Goal: Task Accomplishment & Management: Manage account settings

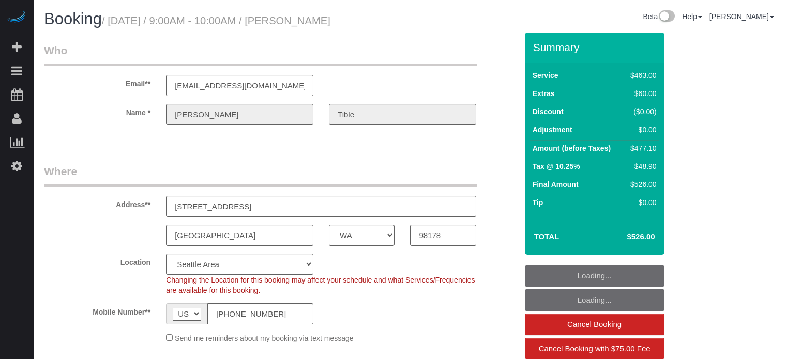
select select "WA"
select select "6"
select select "spot1"
select select "number:9"
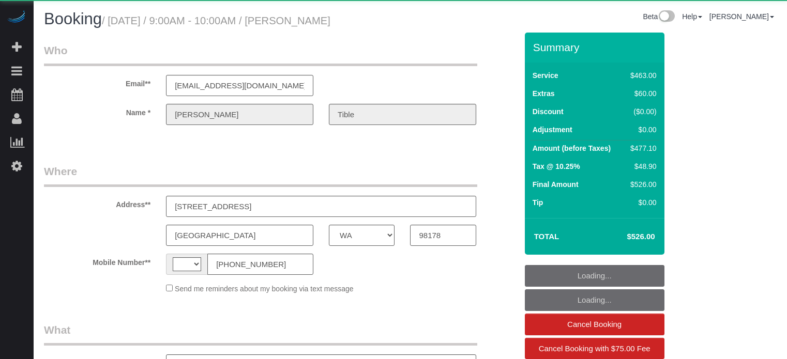
select select "WA"
select select "6"
select select "number:9"
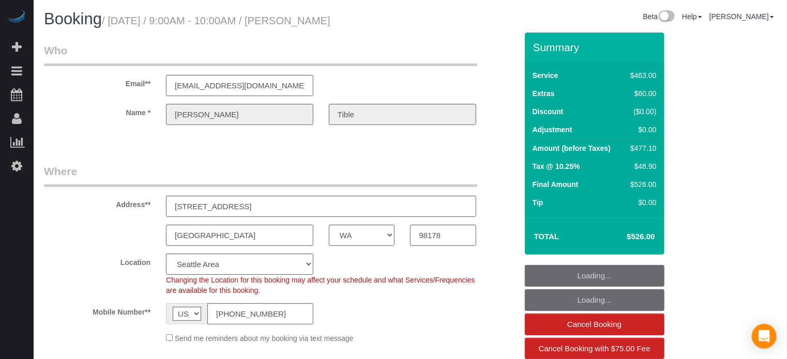
select select "string:US"
select select "object:632"
select select "string:fspay-ed6096dd-522e-4ac2-8d91-74740dadf6a0"
select select "object:801"
select select "spot1"
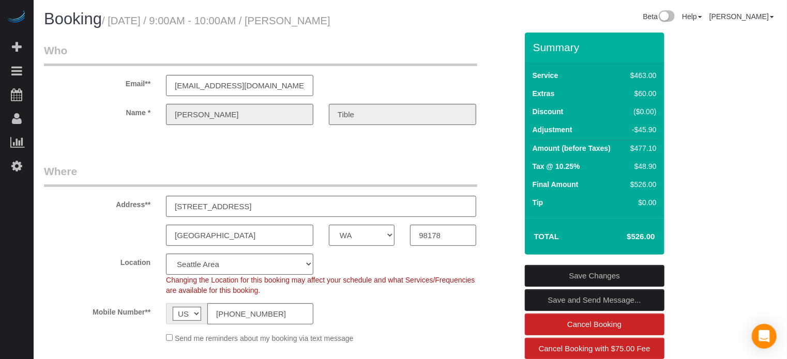
click at [515, 67] on div "Email** lillianmlam@gmail.com" at bounding box center [280, 69] width 489 height 53
click at [493, 76] on div "Email** lillianmlam@gmail.com" at bounding box center [280, 69] width 489 height 53
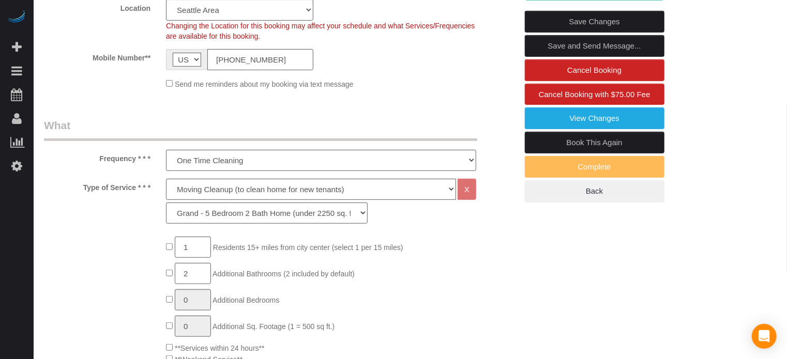
scroll to position [258, 0]
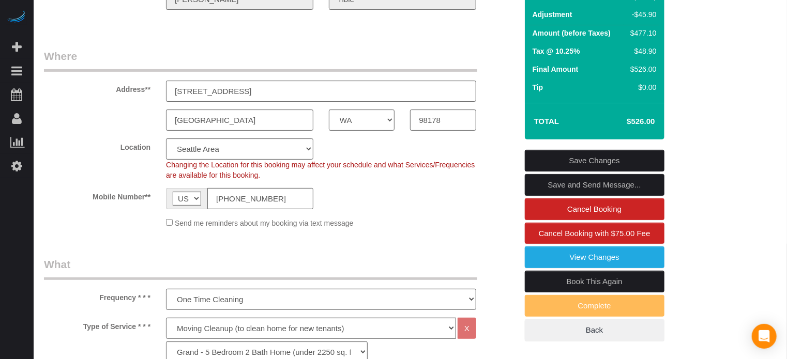
scroll to position [103, 0]
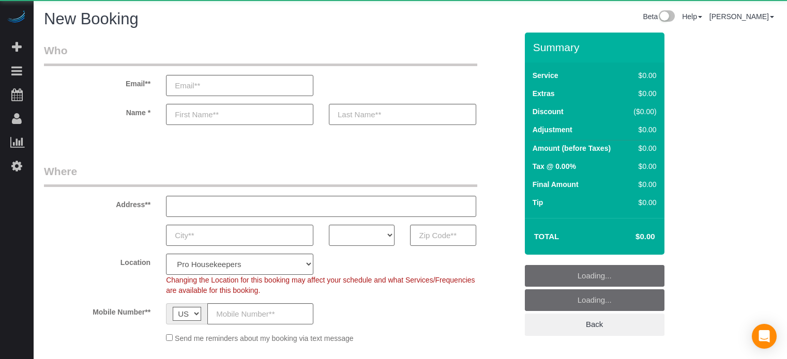
select select "4"
select select "number:9"
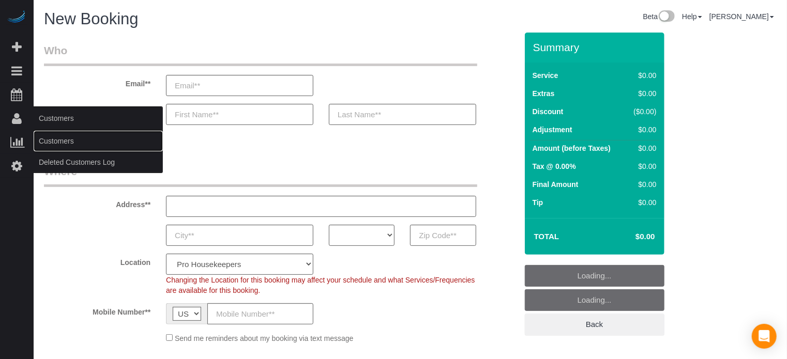
click at [52, 139] on link "Customers" at bounding box center [98, 141] width 129 height 21
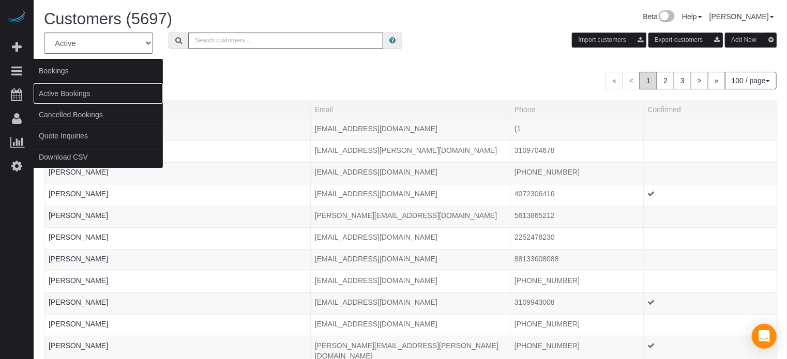
click at [65, 90] on link "Active Bookings" at bounding box center [98, 93] width 129 height 21
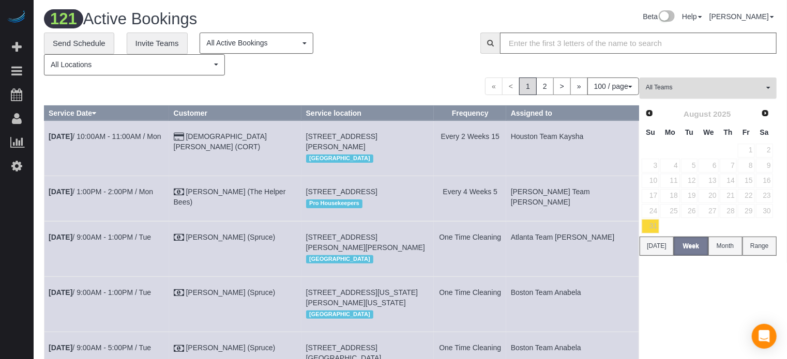
click at [761, 91] on span "All Teams" at bounding box center [705, 87] width 118 height 9
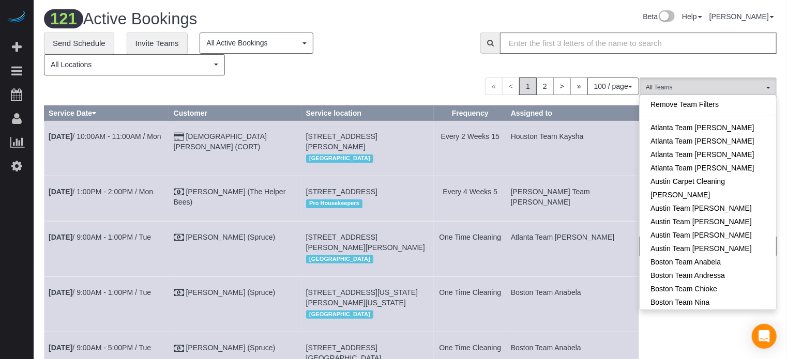
click at [738, 62] on div "**********" at bounding box center [410, 54] width 748 height 43
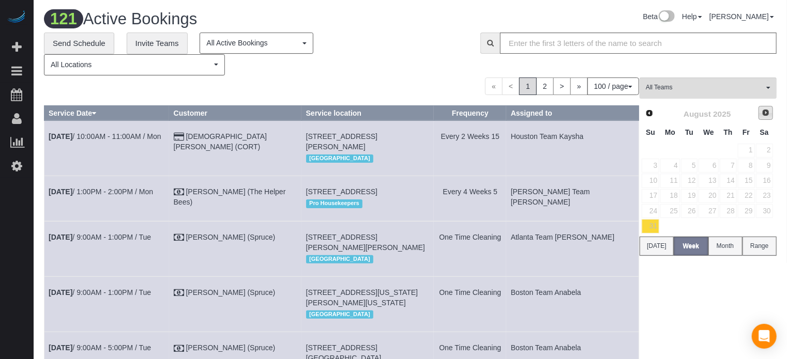
click at [770, 108] on link "Next" at bounding box center [765, 113] width 14 height 14
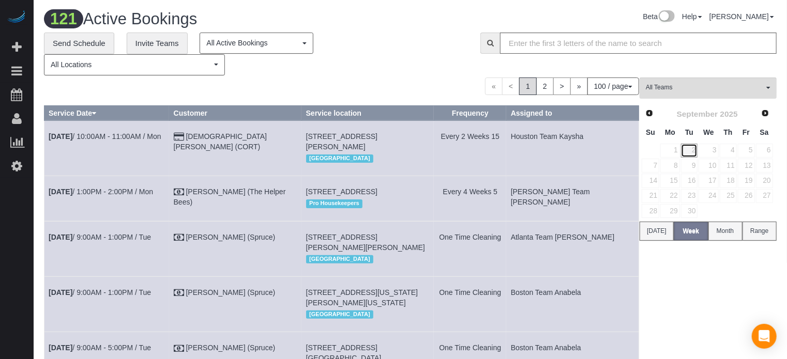
click at [691, 149] on link "2" at bounding box center [689, 151] width 17 height 14
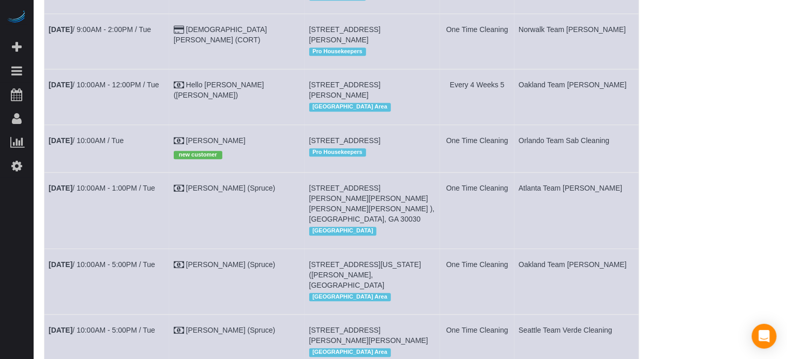
scroll to position [1344, 0]
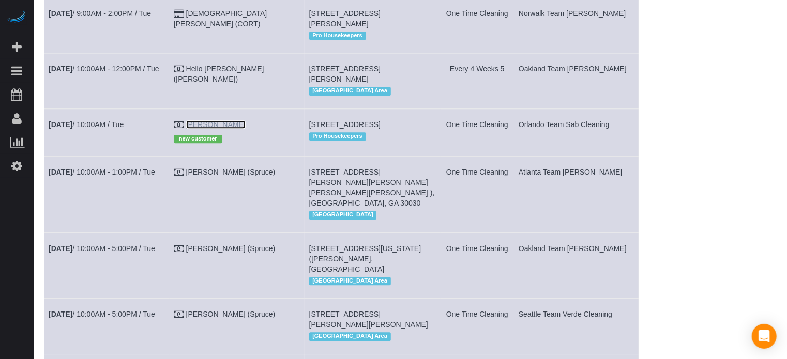
click at [246, 129] on link "[PERSON_NAME]" at bounding box center [215, 124] width 59 height 8
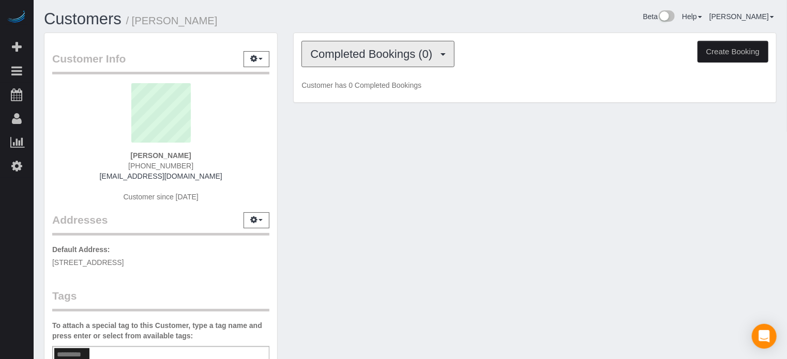
click at [376, 59] on span "Completed Bookings (0)" at bounding box center [373, 54] width 127 height 13
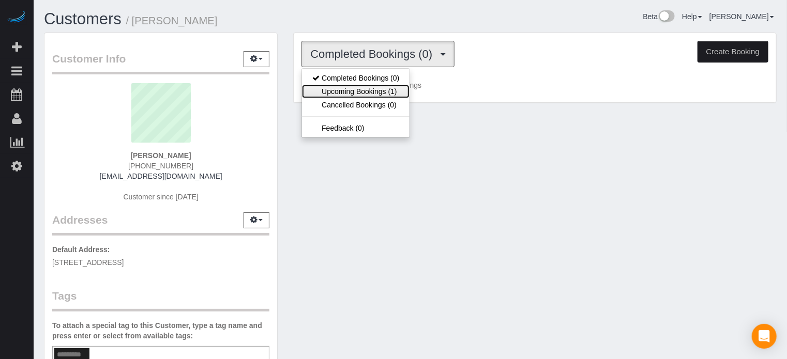
click at [371, 86] on link "Upcoming Bookings (1)" at bounding box center [356, 91] width 108 height 13
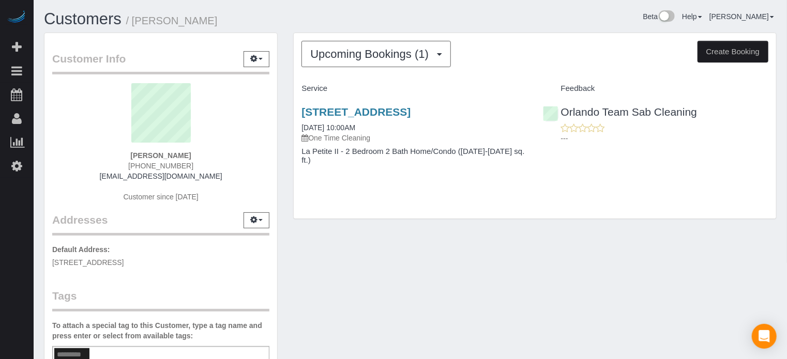
click at [286, 125] on div "Upcoming Bookings (1) Completed Bookings (0) Upcoming Bookings (1) Cancelled Bo…" at bounding box center [534, 131] width 499 height 197
click at [286, 123] on div "Upcoming Bookings (1) Completed Bookings (0) Upcoming Bookings (1) Cancelled Bo…" at bounding box center [534, 131] width 499 height 197
click at [287, 138] on div "Upcoming Bookings (1) Completed Bookings (0) Upcoming Bookings (1) Cancelled Bo…" at bounding box center [534, 131] width 499 height 197
click at [282, 136] on div "Customer Info Edit Contact Info Send Message Email Preferences Special Sales Ta…" at bounding box center [160, 281] width 249 height 497
click at [283, 137] on div "Customer Info Edit Contact Info Send Message Email Preferences Special Sales Ta…" at bounding box center [160, 281] width 249 height 497
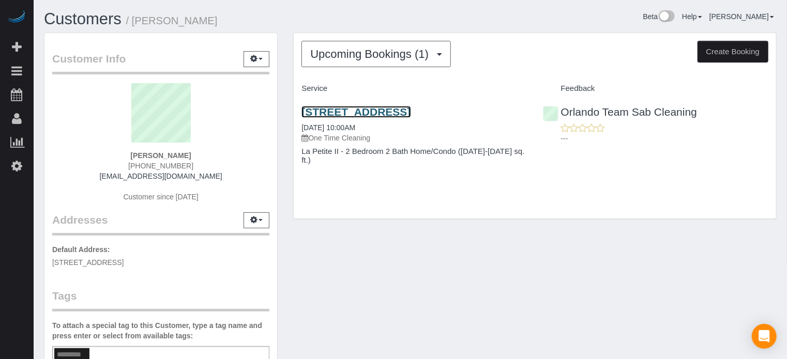
click at [409, 118] on link "4901 Helios Cir, Apt/Suite Apt 306, Kissimmee, Fl 34746, Kissimmee, FL 34746" at bounding box center [355, 112] width 109 height 12
click at [449, 205] on div "Upcoming Bookings (1) Completed Bookings (0) Upcoming Bookings (1) Cancelled Bo…" at bounding box center [535, 126] width 482 height 186
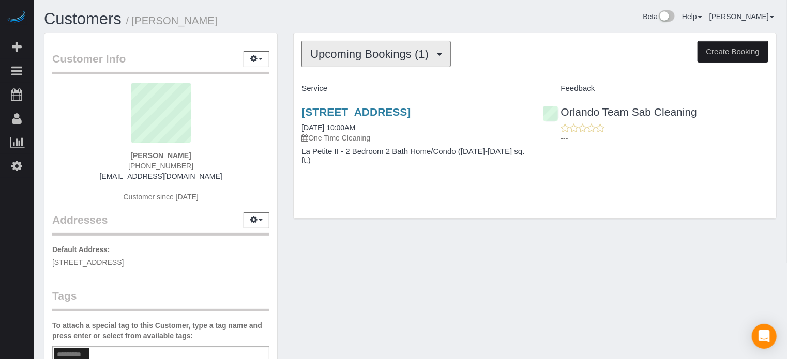
click at [370, 52] on span "Upcoming Bookings (1)" at bounding box center [372, 54] width 124 height 13
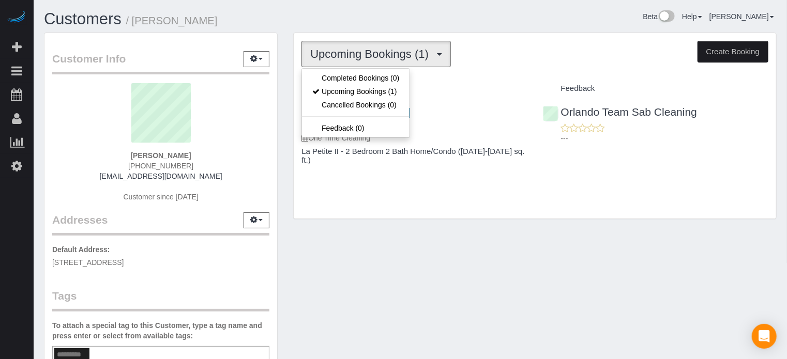
click at [370, 52] on span "Upcoming Bookings (1)" at bounding box center [372, 54] width 124 height 13
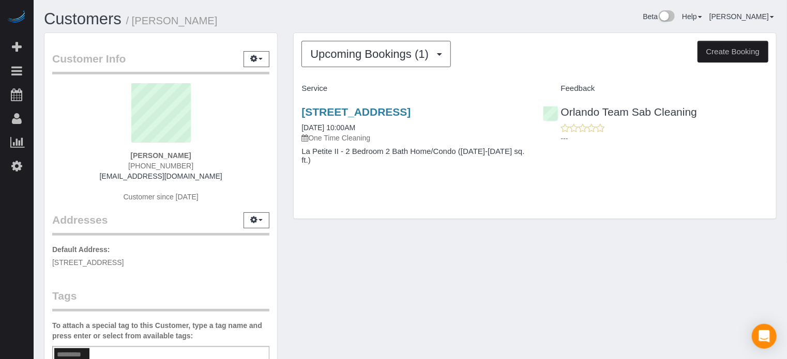
click at [757, 185] on div "4901 Helios Cir, Apt/Suite Apt 306, Kissimmee, Fl 34746, Kissimmee, FL 34746 09…" at bounding box center [535, 141] width 482 height 88
click at [443, 131] on div "4901 Helios Cir, Apt/Suite Apt 306, Kissimmee, Fl 34746, Kissimmee, FL 34746 09…" at bounding box center [413, 124] width 225 height 37
click at [410, 118] on link "4901 Helios Cir, Apt/Suite Apt 306, Kissimmee, Fl 34746, Kissimmee, FL 34746" at bounding box center [355, 112] width 109 height 12
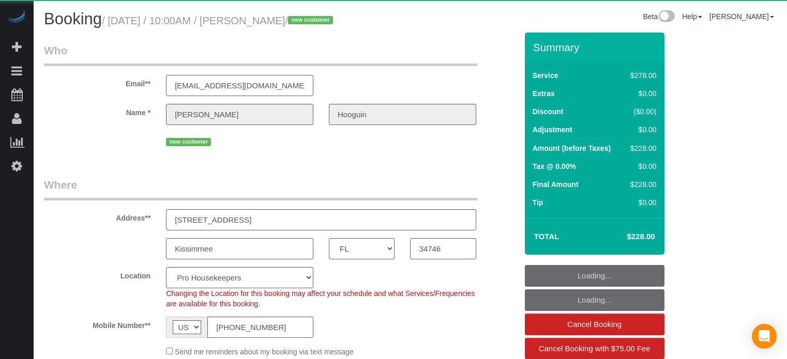
select select "FL"
select select "number:9"
select select "spot1"
select select "5"
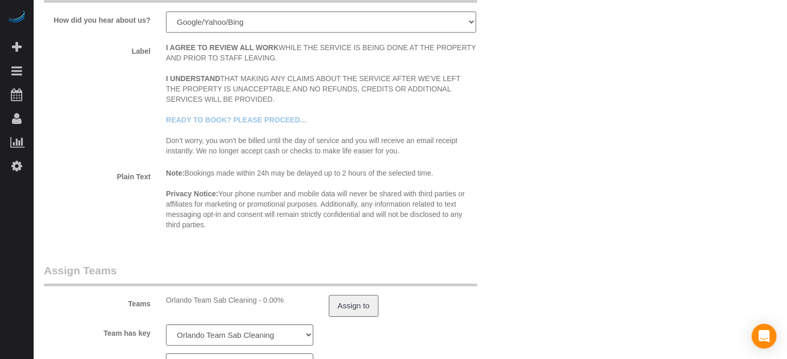
scroll to position [1818, 0]
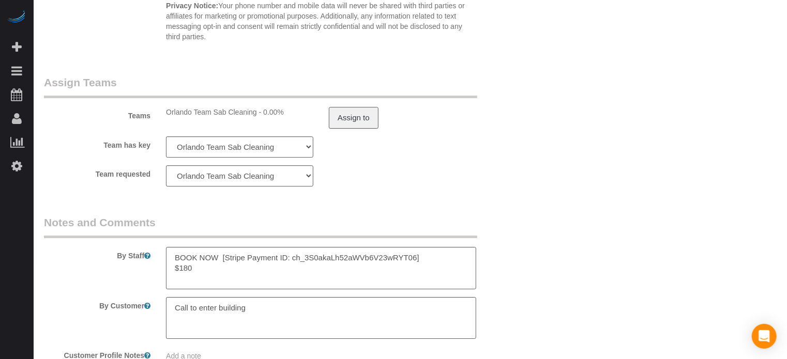
scroll to position [1467, 0]
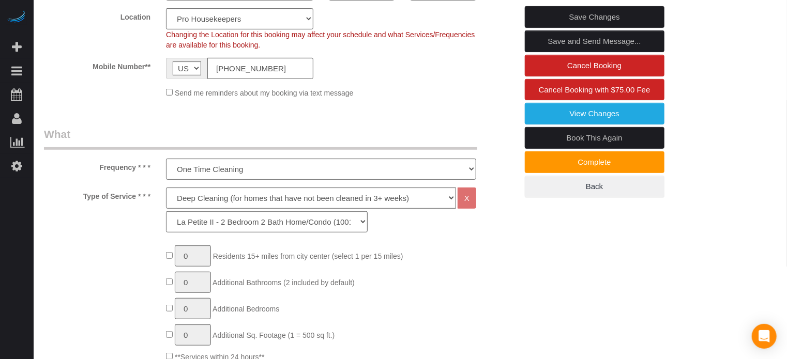
scroll to position [131, 0]
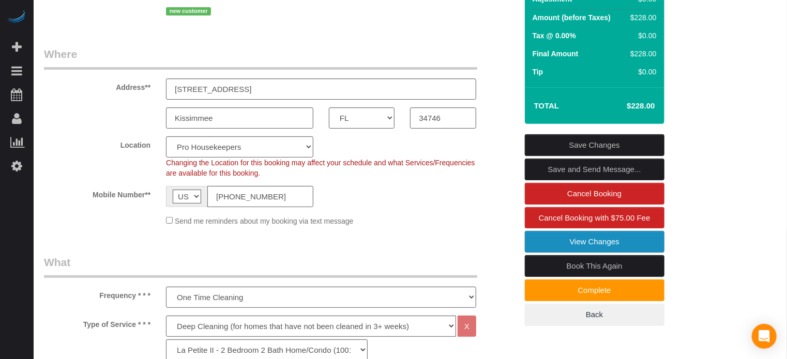
click at [600, 253] on link "View Changes" at bounding box center [595, 242] width 140 height 22
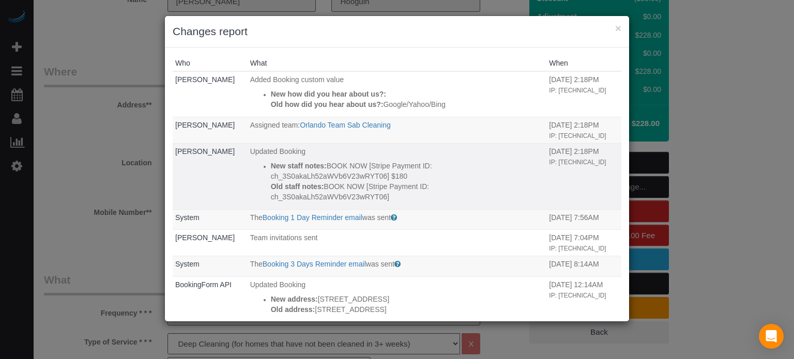
scroll to position [142, 0]
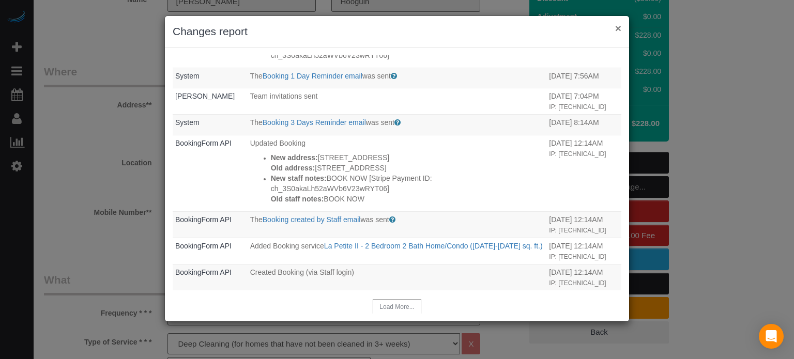
click at [618, 28] on button "×" at bounding box center [618, 28] width 6 height 11
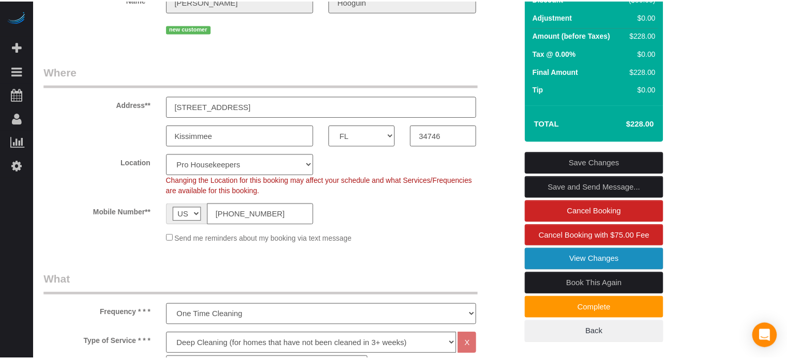
scroll to position [131, 0]
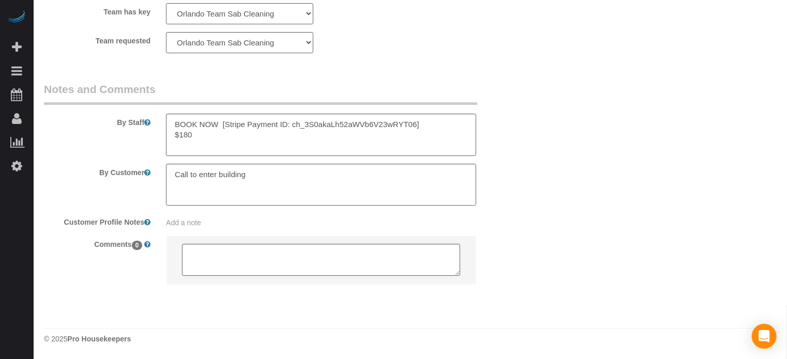
scroll to position [0, 0]
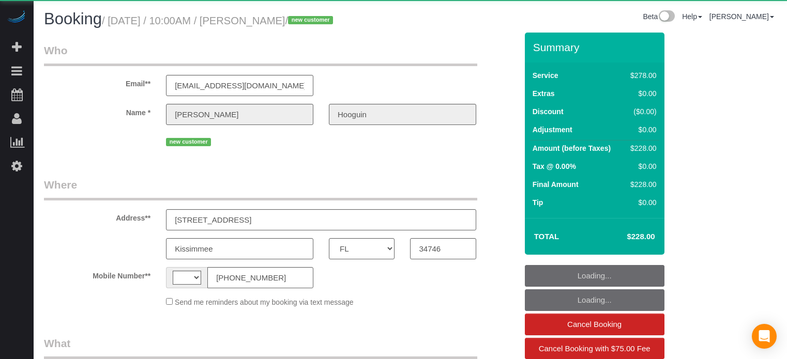
select select "FL"
select select "string:[GEOGRAPHIC_DATA]"
select select "object:1212"
select select "5"
select select "spot1"
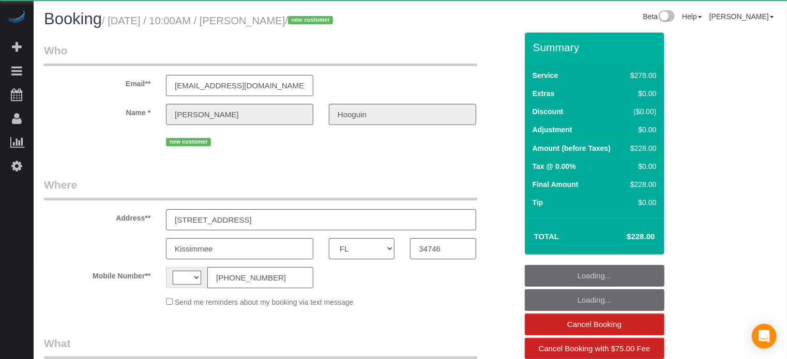
select select "number:9"
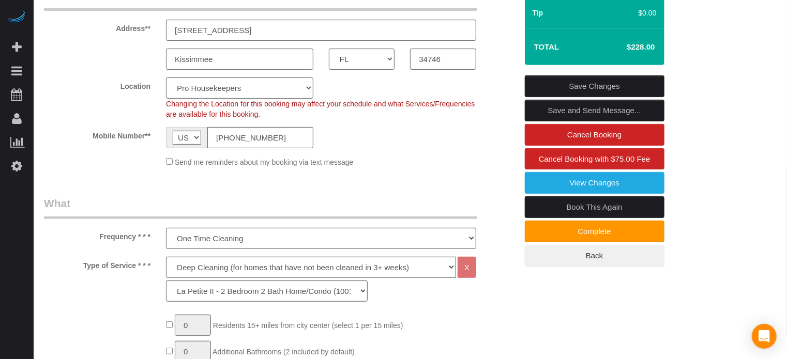
scroll to position [103, 0]
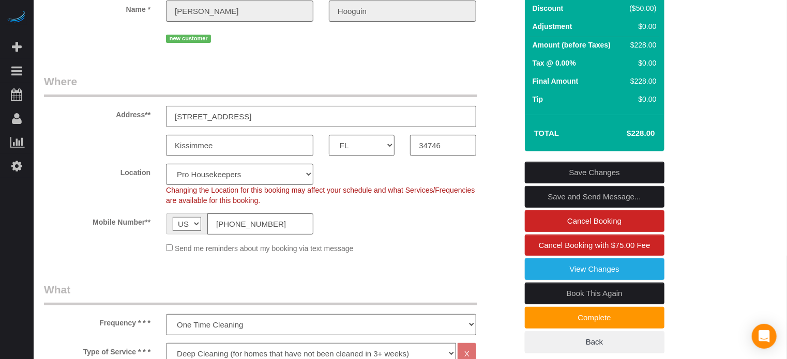
drag, startPoint x: 228, startPoint y: 138, endPoint x: 136, endPoint y: 136, distance: 91.5
click at [136, 127] on div "Address** [STREET_ADDRESS]" at bounding box center [280, 100] width 489 height 53
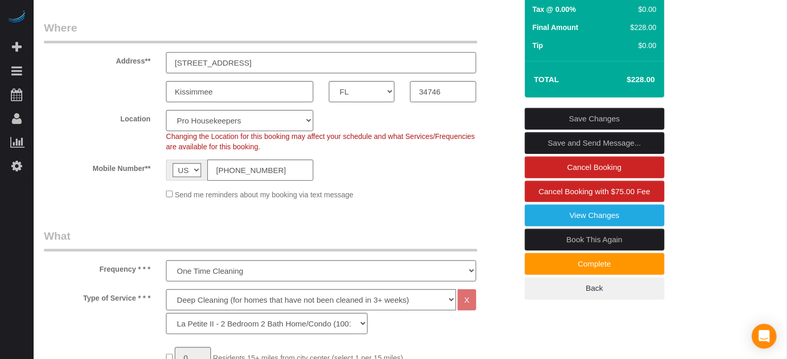
scroll to position [55, 0]
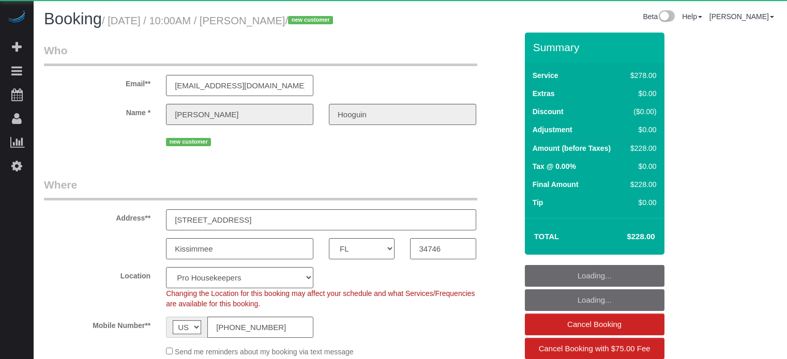
select select "FL"
select select "spot1"
select select "number:9"
select select "5"
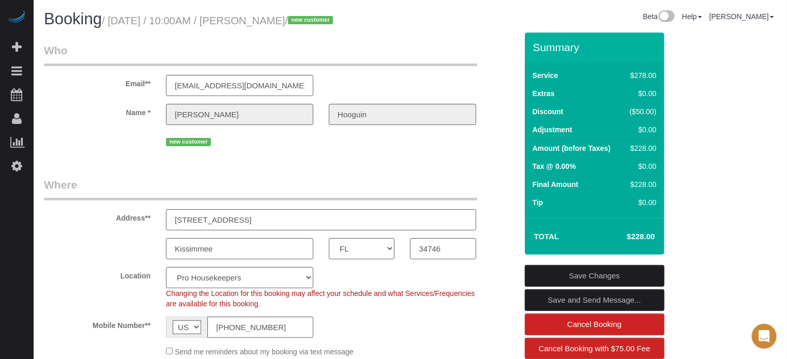
scroll to position [52, 0]
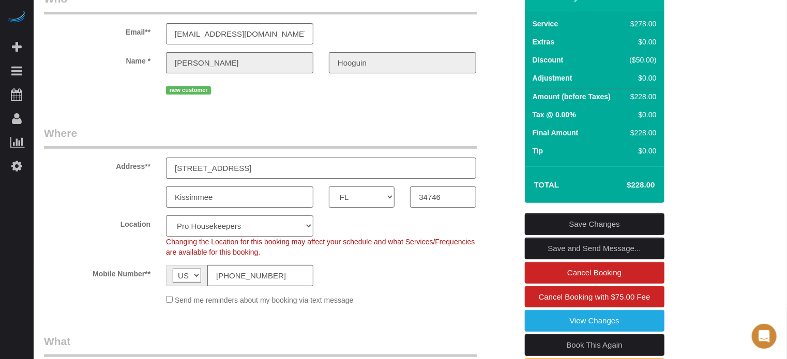
click at [321, 73] on div "Gabriela" at bounding box center [239, 62] width 163 height 21
click at [319, 73] on div "Gabriela" at bounding box center [239, 62] width 163 height 21
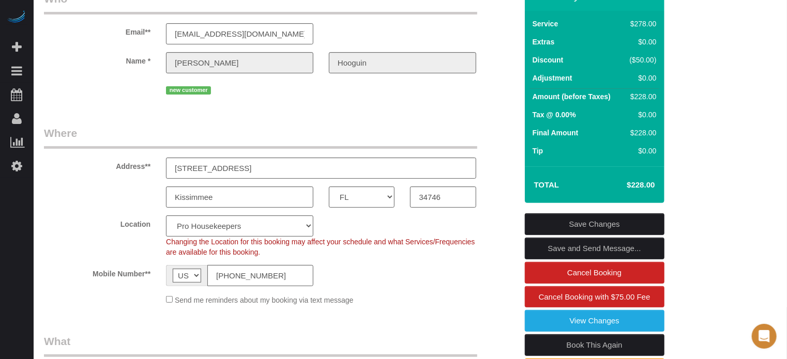
click at [492, 97] on div "new customer" at bounding box center [280, 89] width 489 height 16
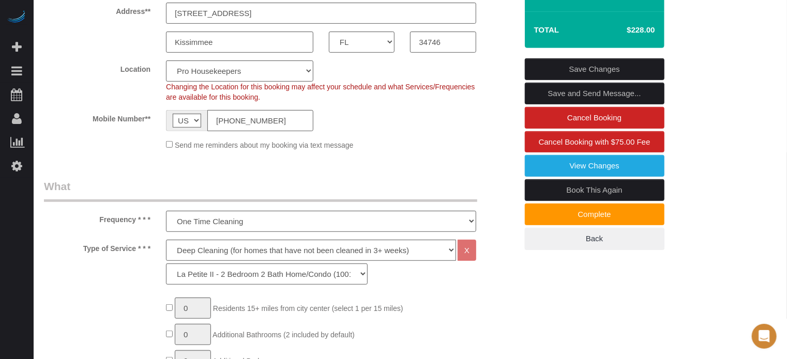
scroll to position [0, 0]
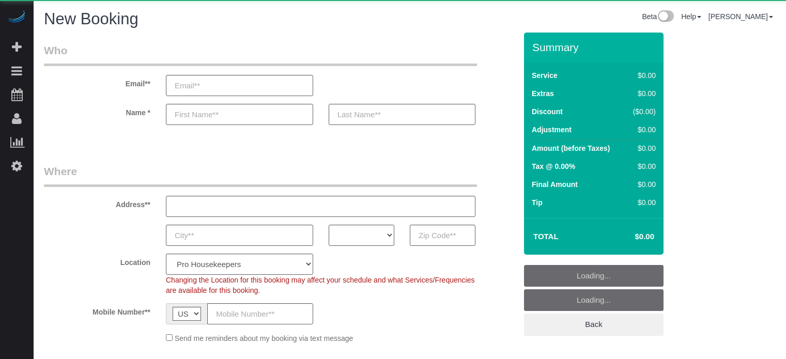
select select "number:9"
select select "object:1047"
select select "4"
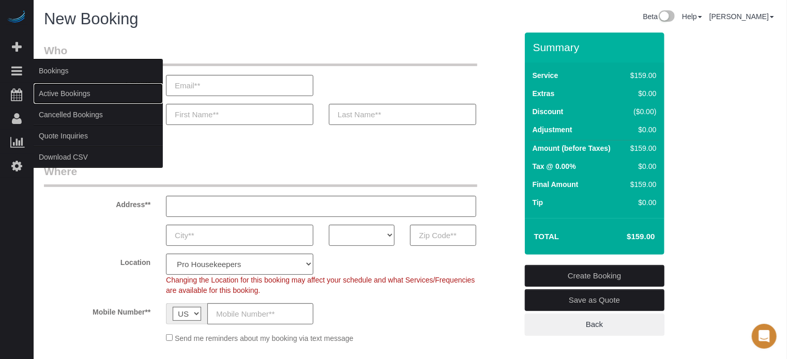
click at [47, 88] on link "Active Bookings" at bounding box center [98, 93] width 129 height 21
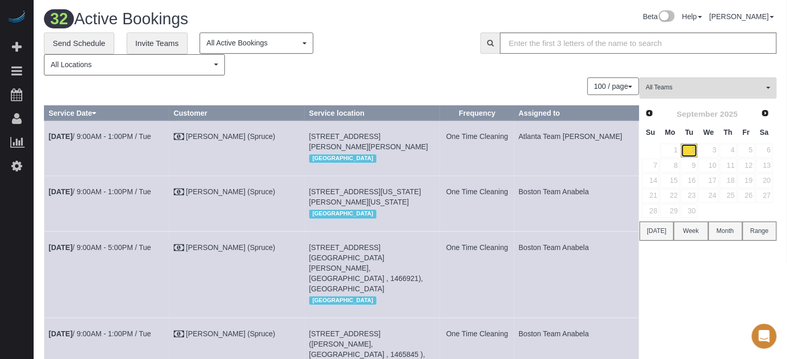
click at [694, 152] on link "2" at bounding box center [689, 151] width 17 height 14
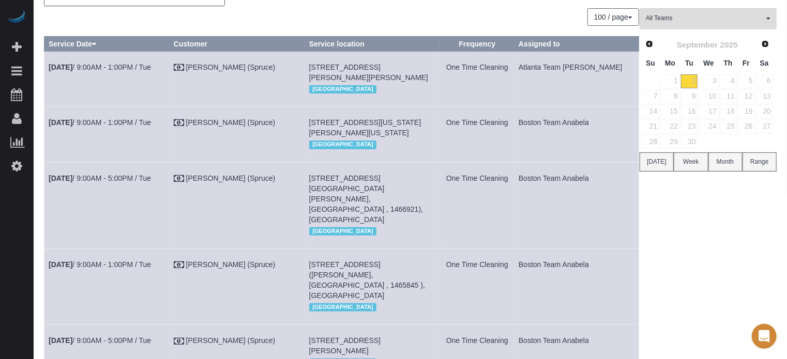
scroll to position [52, 0]
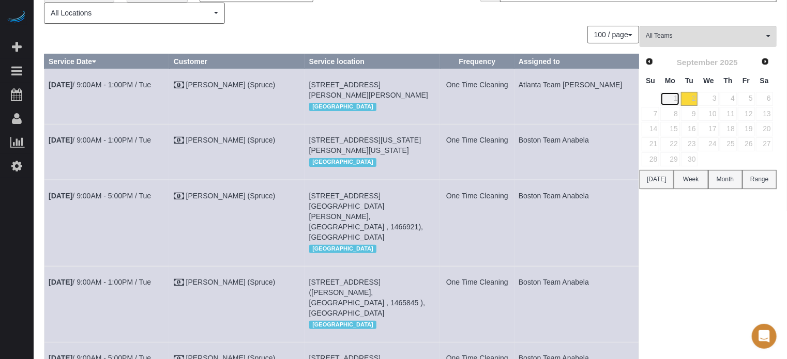
click at [674, 96] on link "1" at bounding box center [669, 99] width 19 height 14
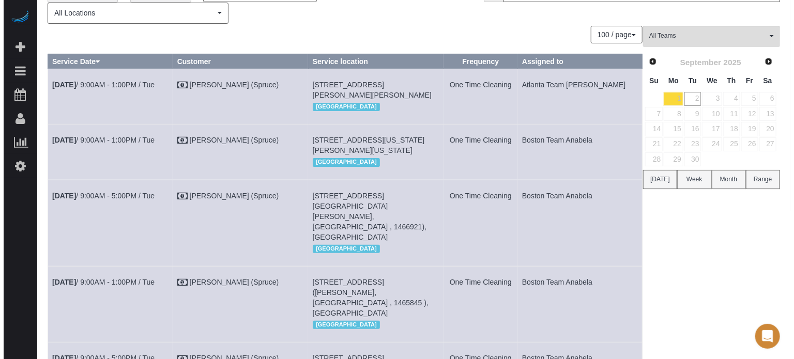
scroll to position [0, 0]
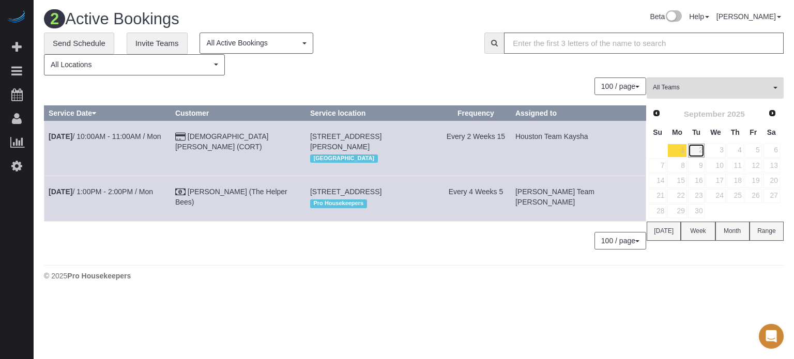
click at [701, 151] on link "2" at bounding box center [696, 151] width 17 height 14
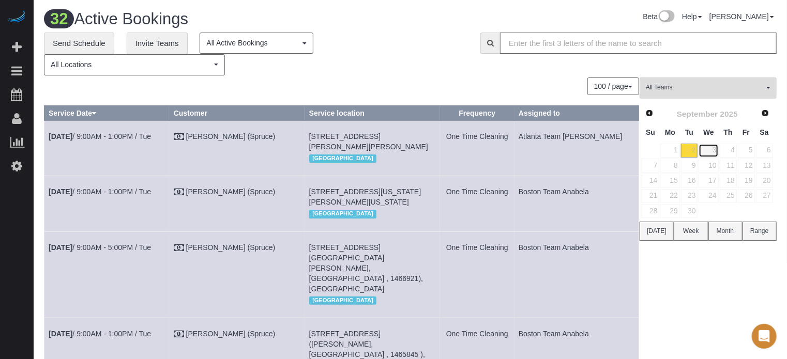
click at [718, 150] on link "3" at bounding box center [708, 151] width 20 height 14
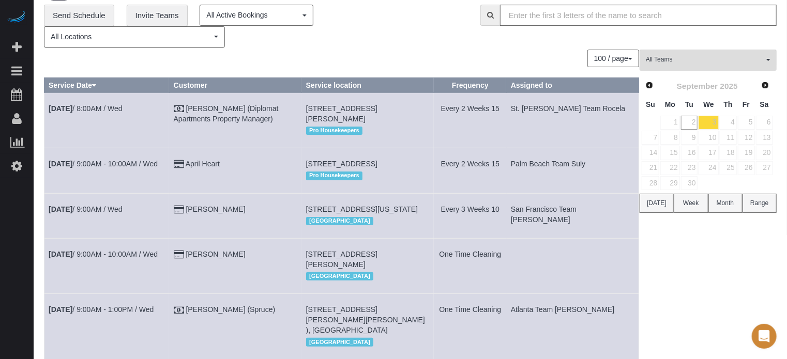
scroll to position [26, 0]
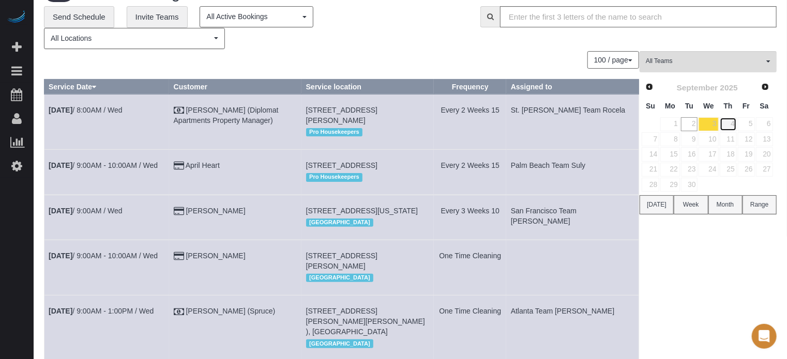
click at [733, 122] on link "4" at bounding box center [728, 124] width 17 height 14
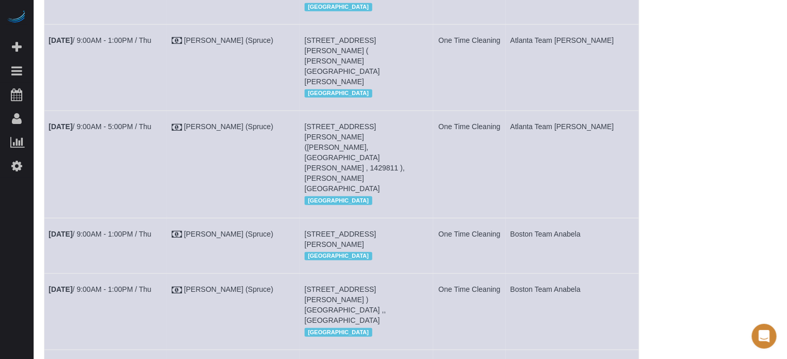
scroll to position [0, 0]
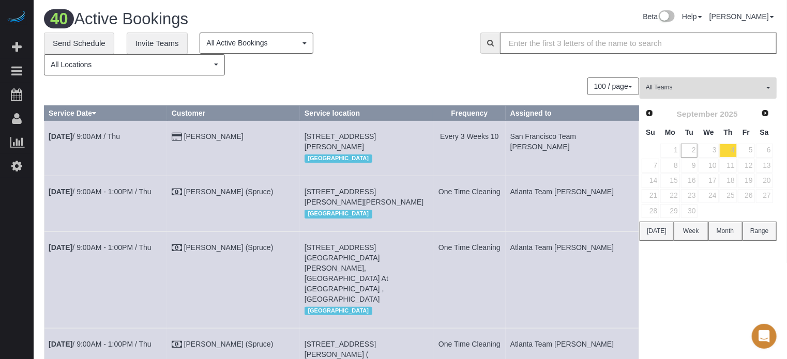
click at [755, 147] on td "6" at bounding box center [764, 150] width 18 height 15
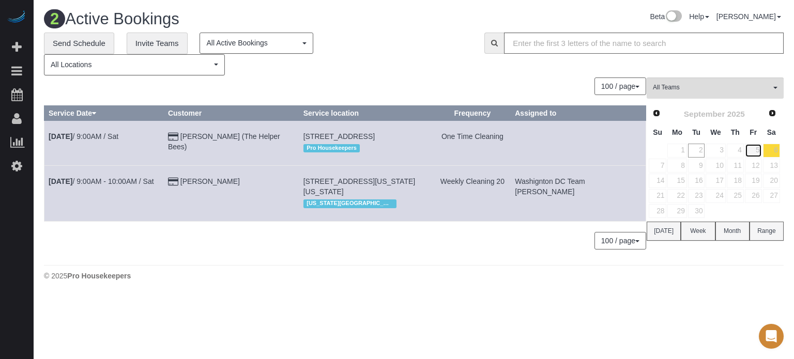
click at [754, 149] on link "5" at bounding box center [753, 151] width 17 height 14
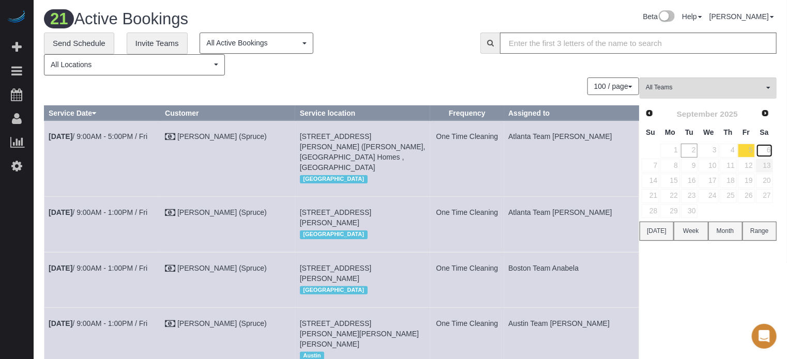
click at [765, 154] on link "6" at bounding box center [764, 151] width 17 height 14
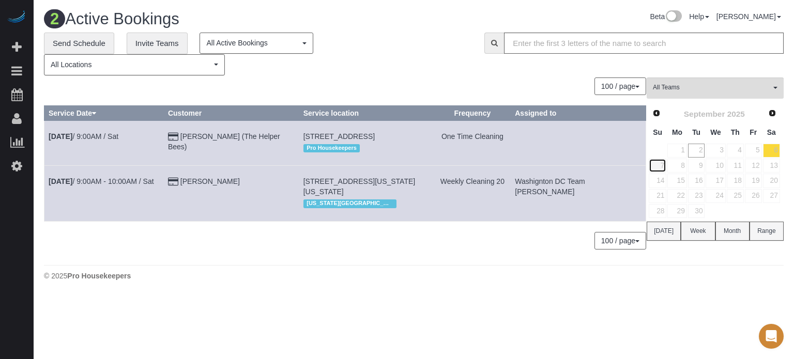
click at [661, 162] on link "7" at bounding box center [658, 166] width 18 height 14
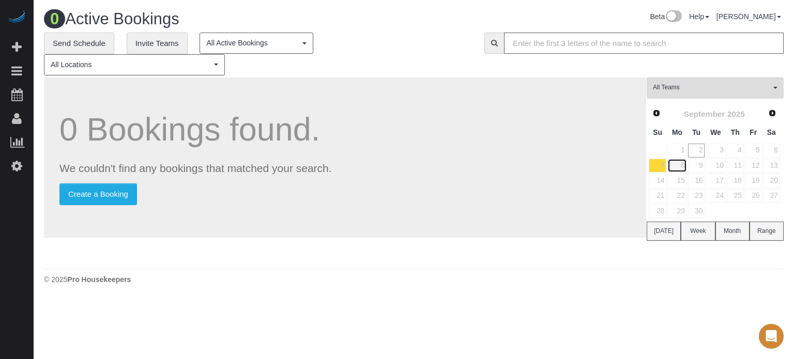
click at [679, 166] on link "8" at bounding box center [676, 166] width 19 height 14
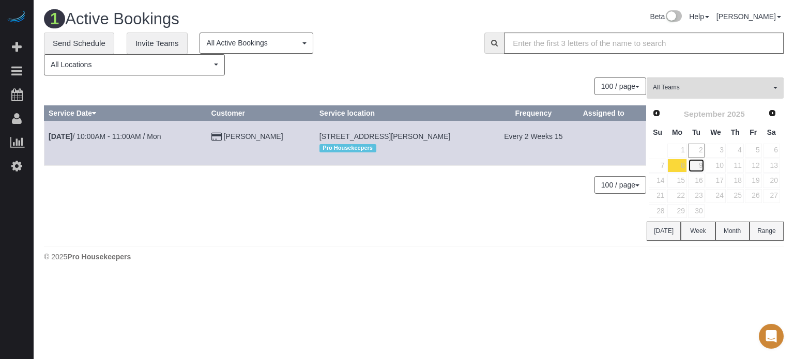
click at [701, 166] on link "9" at bounding box center [696, 166] width 17 height 14
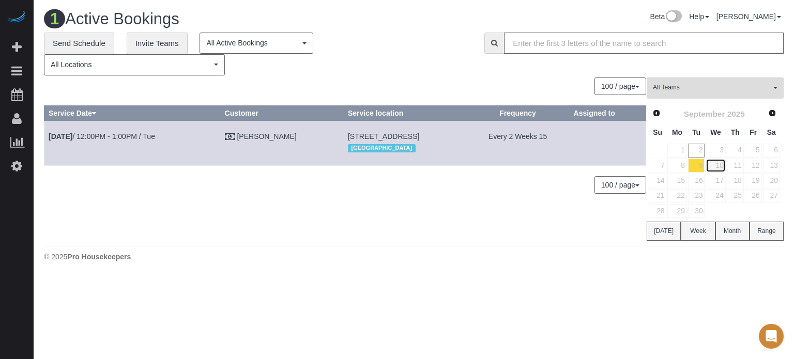
click at [721, 165] on link "10" at bounding box center [716, 166] width 20 height 14
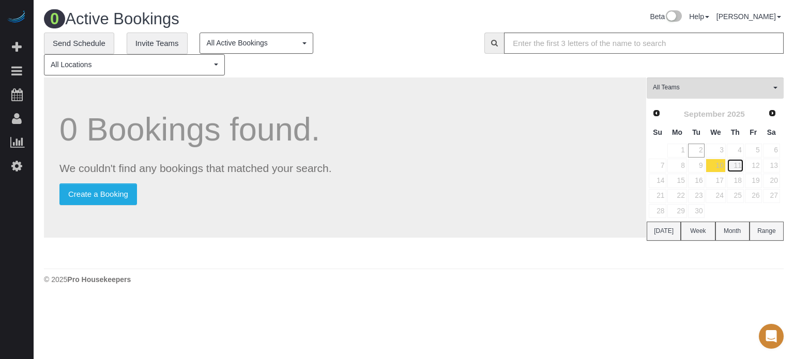
click at [735, 166] on link "11" at bounding box center [735, 166] width 17 height 14
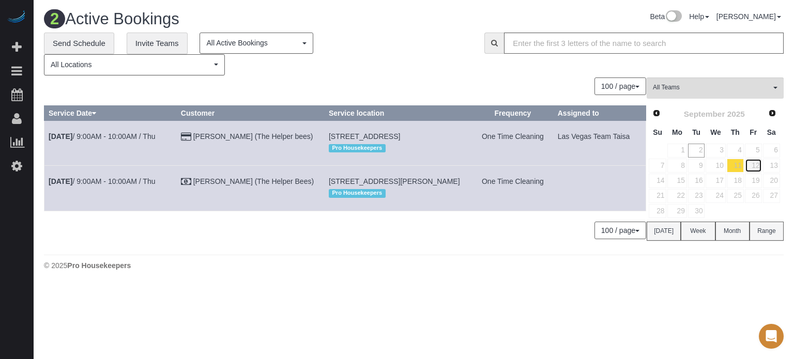
click at [755, 167] on link "12" at bounding box center [753, 166] width 17 height 14
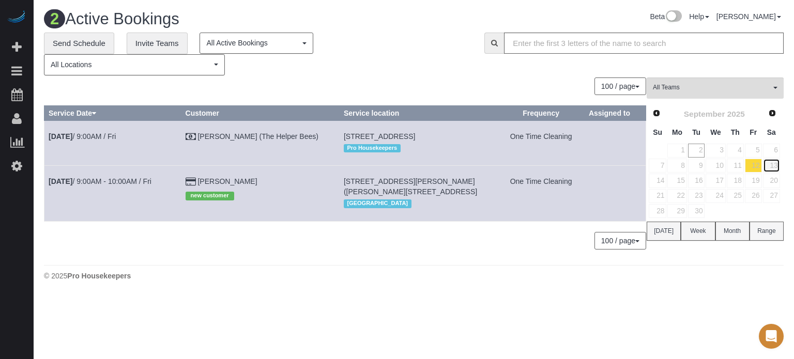
click at [772, 167] on link "13" at bounding box center [771, 166] width 17 height 14
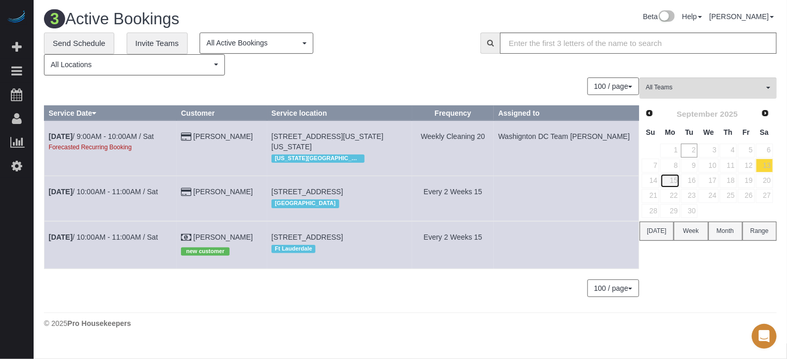
click at [674, 181] on link "15" at bounding box center [669, 181] width 19 height 14
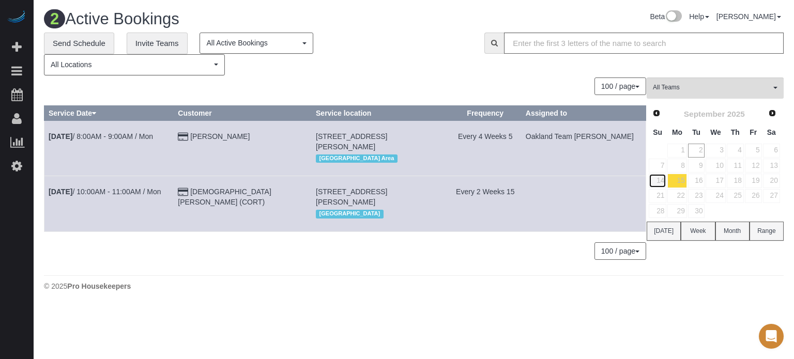
click at [664, 181] on link "14" at bounding box center [658, 181] width 18 height 14
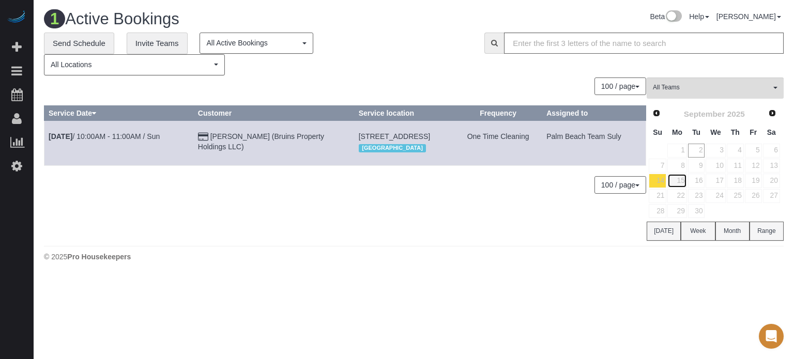
click at [678, 181] on link "15" at bounding box center [676, 181] width 19 height 14
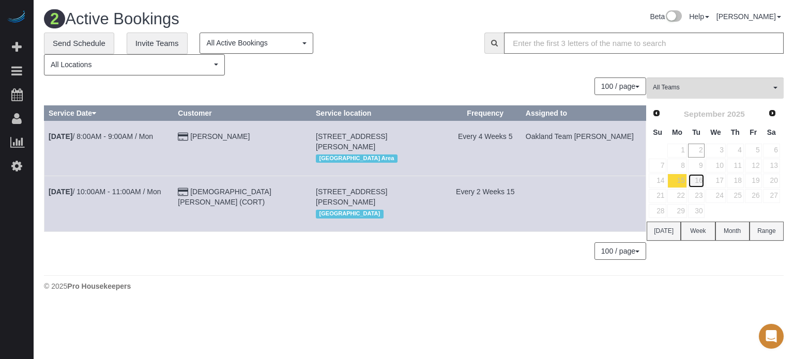
click at [692, 183] on link "16" at bounding box center [696, 181] width 17 height 14
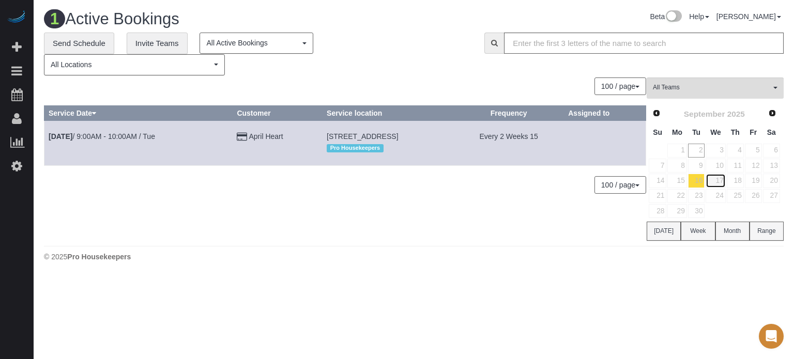
click at [717, 179] on link "17" at bounding box center [716, 181] width 20 height 14
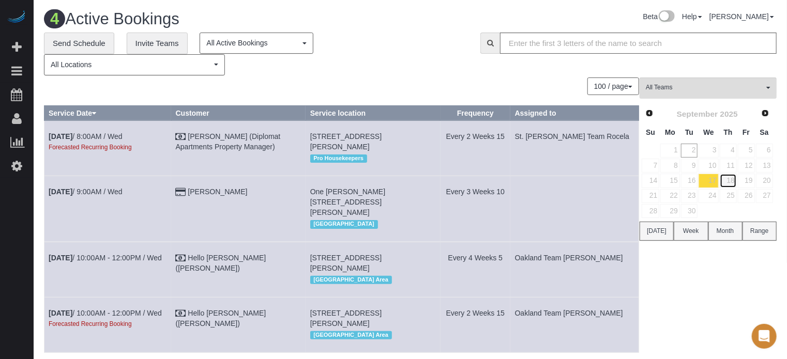
click at [735, 179] on link "18" at bounding box center [728, 181] width 17 height 14
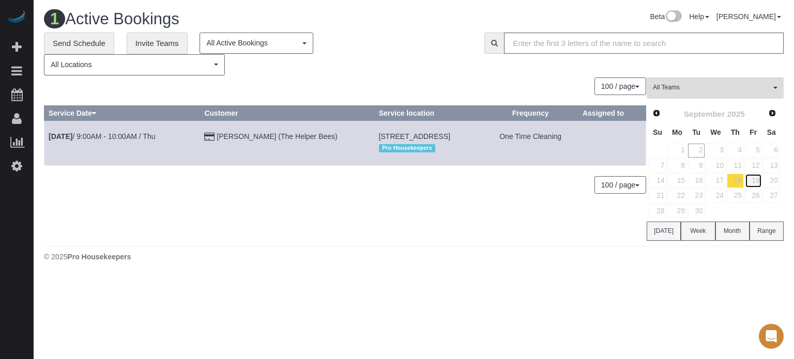
click at [754, 181] on link "19" at bounding box center [753, 181] width 17 height 14
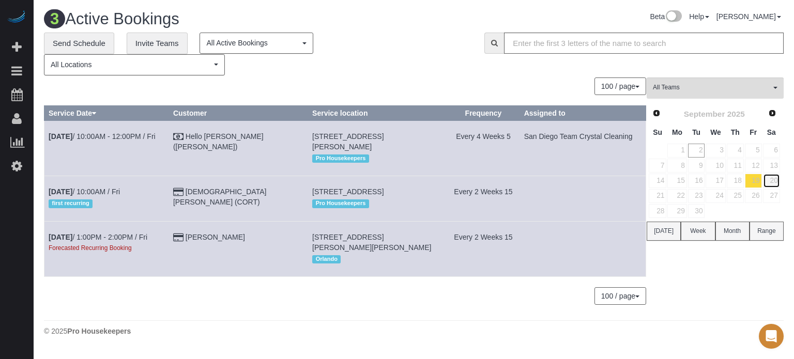
click at [776, 181] on link "20" at bounding box center [771, 181] width 17 height 14
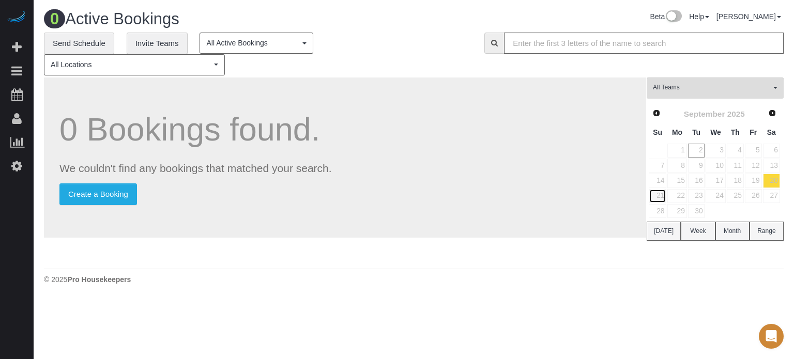
click at [659, 201] on link "21" at bounding box center [658, 196] width 18 height 14
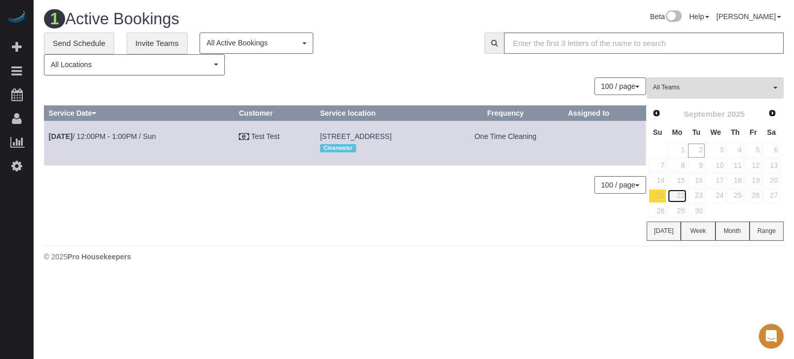
click at [684, 196] on link "22" at bounding box center [676, 196] width 19 height 14
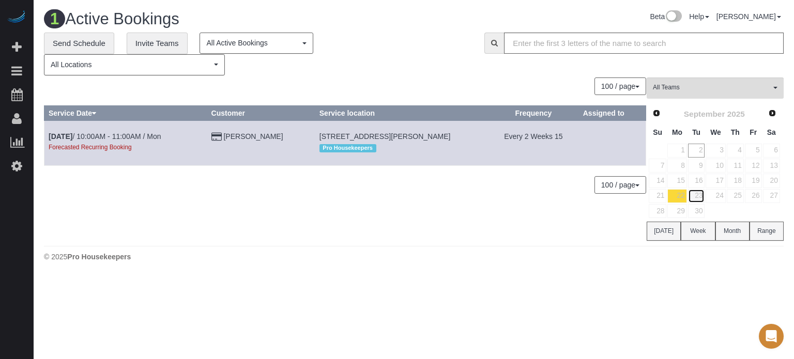
click at [705, 196] on link "23" at bounding box center [696, 196] width 17 height 14
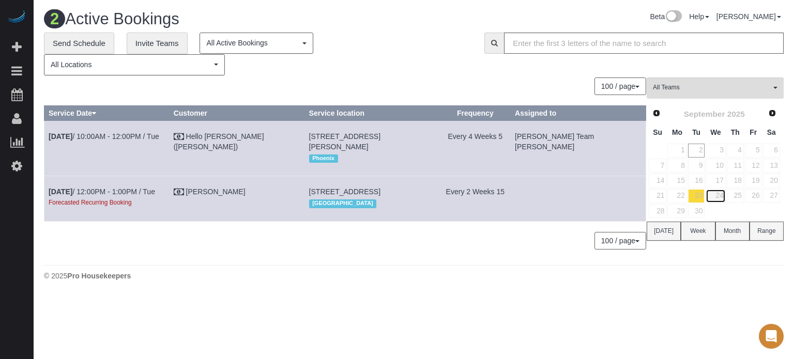
click at [717, 195] on link "24" at bounding box center [716, 196] width 20 height 14
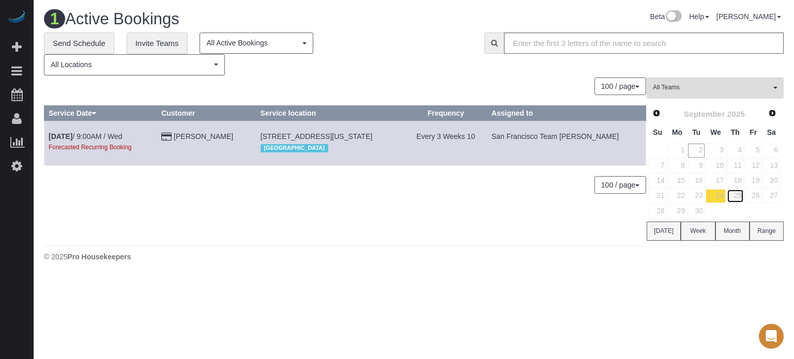
click at [735, 196] on link "25" at bounding box center [735, 196] width 17 height 14
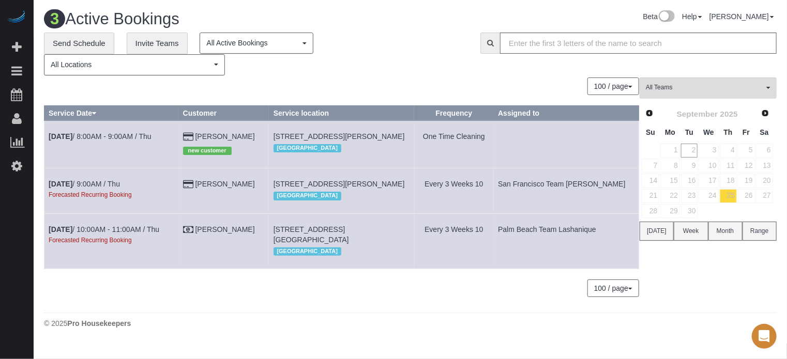
click at [755, 196] on td "27" at bounding box center [764, 196] width 18 height 15
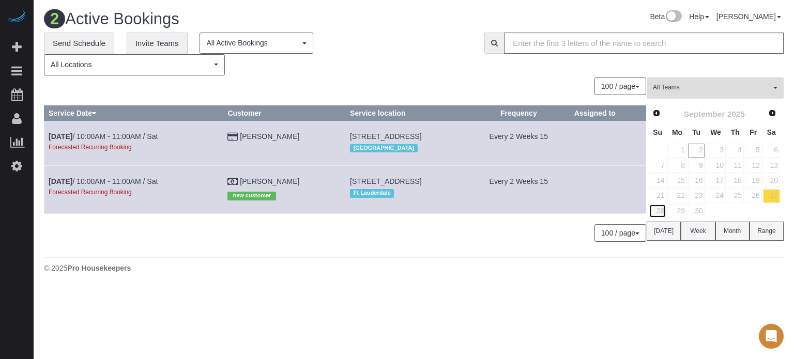
click at [665, 209] on link "28" at bounding box center [658, 211] width 18 height 14
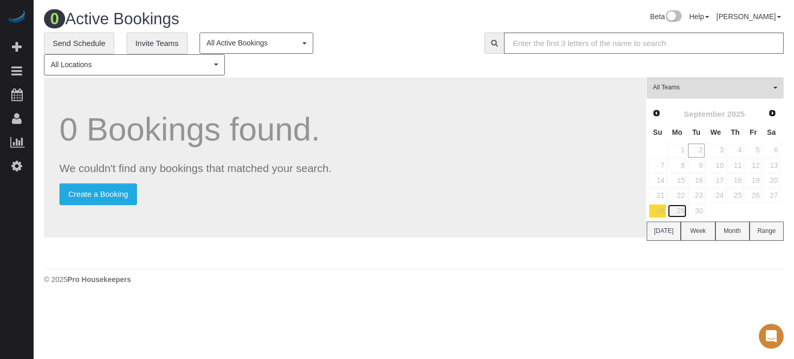
click at [678, 211] on link "29" at bounding box center [676, 211] width 19 height 14
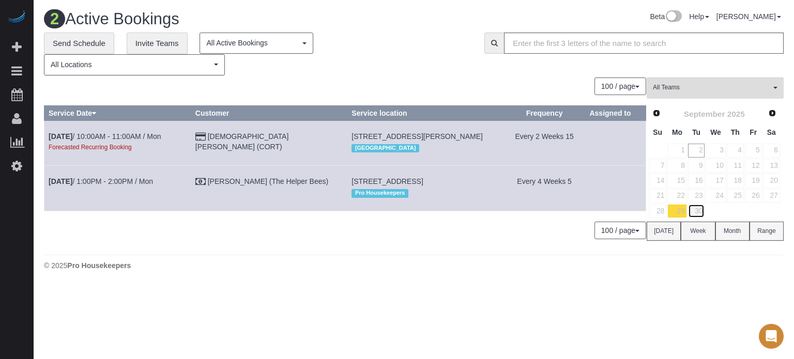
click at [696, 210] on link "30" at bounding box center [696, 211] width 17 height 14
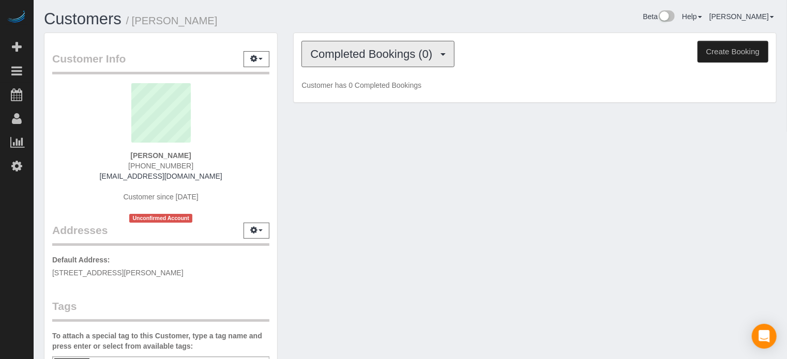
click at [349, 51] on span "Completed Bookings (0)" at bounding box center [373, 54] width 127 height 13
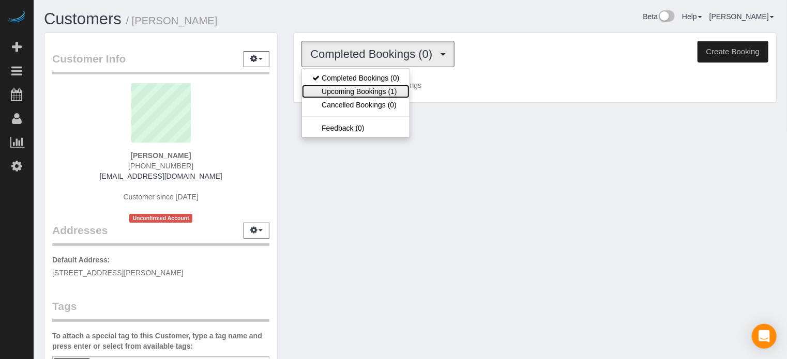
click at [377, 89] on link "Upcoming Bookings (1)" at bounding box center [356, 91] width 108 height 13
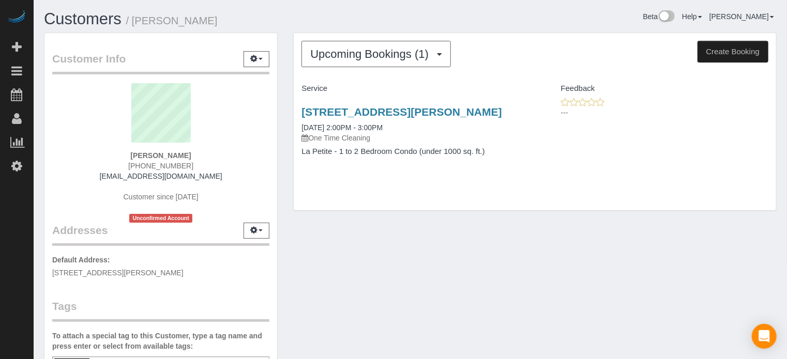
click at [774, 160] on div "[STREET_ADDRESS][PERSON_NAME] [DATE] 2:00PM - 3:00PM One Time Cleaning La Petit…" at bounding box center [535, 137] width 482 height 80
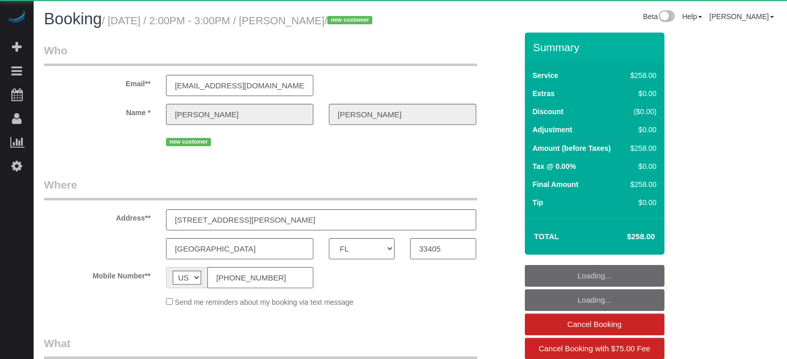
select select "FL"
select select "object:806"
select select "5"
select select "spot1"
select select "number:9"
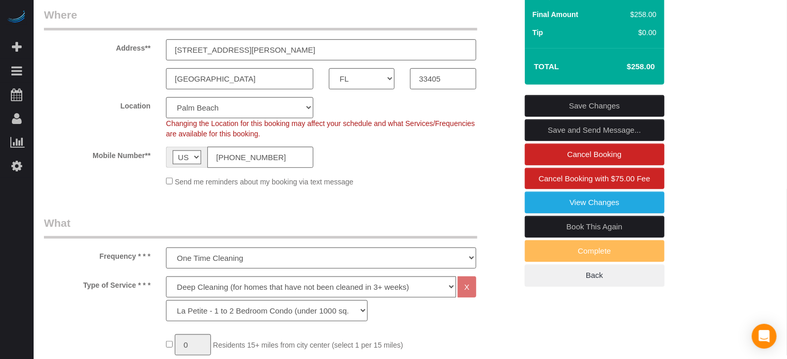
scroll to position [180, 0]
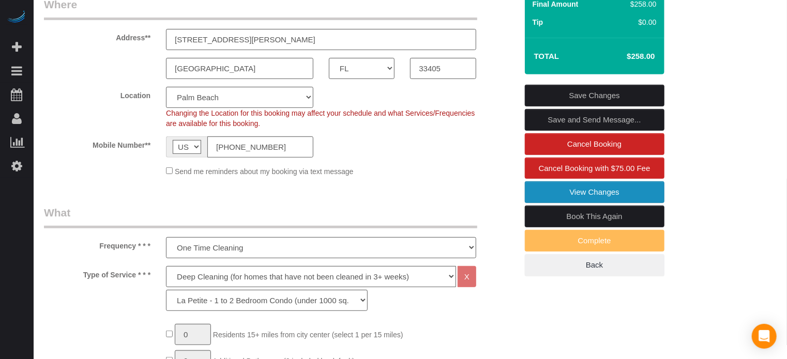
click at [605, 203] on link "View Changes" at bounding box center [595, 192] width 140 height 22
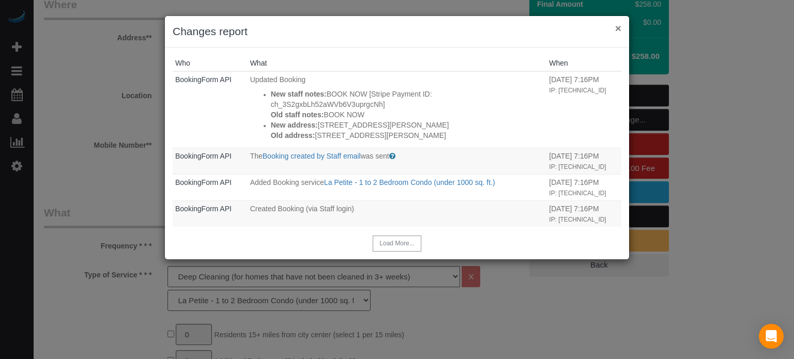
click at [620, 26] on button "×" at bounding box center [618, 28] width 6 height 11
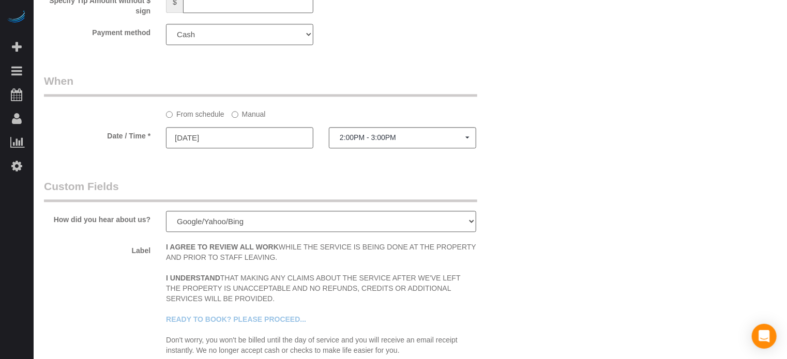
scroll to position [0, 0]
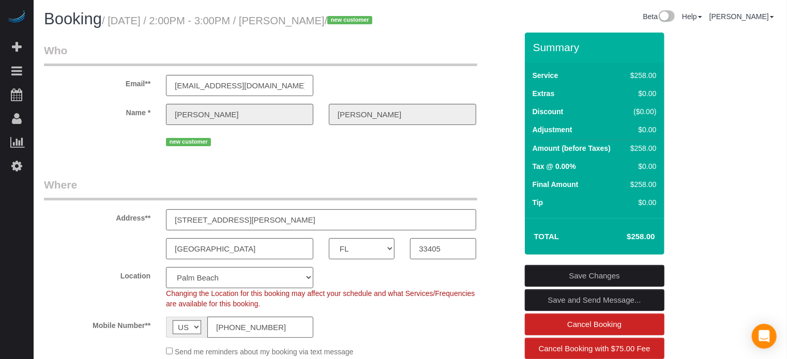
click at [490, 96] on div "Email** shirleyduffy03@gmail.com" at bounding box center [280, 69] width 489 height 53
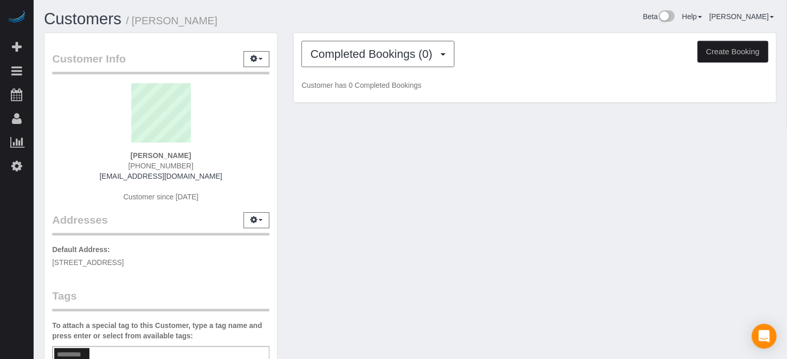
click at [407, 67] on div "Completed Bookings (0) Completed Bookings (0) Upcoming Bookings (1) Cancelled B…" at bounding box center [535, 68] width 482 height 70
click at [401, 59] on button "Completed Bookings (0)" at bounding box center [377, 54] width 153 height 26
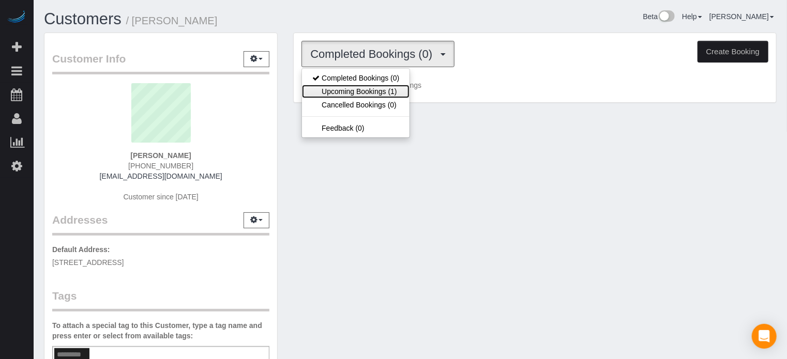
click at [392, 88] on link "Upcoming Bookings (1)" at bounding box center [356, 91] width 108 height 13
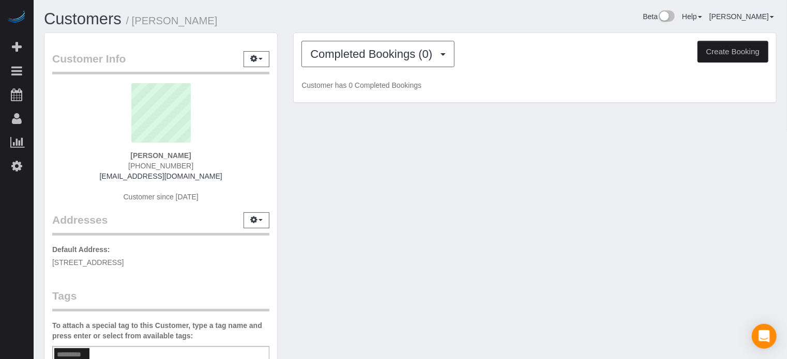
click at [174, 157] on strong "[PERSON_NAME]" at bounding box center [160, 155] width 60 height 8
copy div "[PERSON_NAME]"
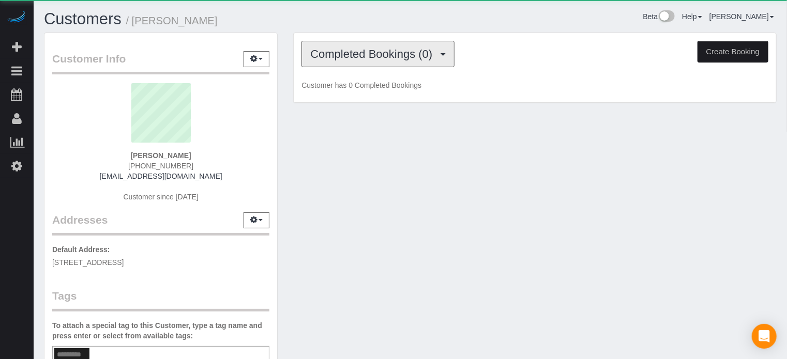
click at [337, 53] on span "Completed Bookings (0)" at bounding box center [373, 54] width 127 height 13
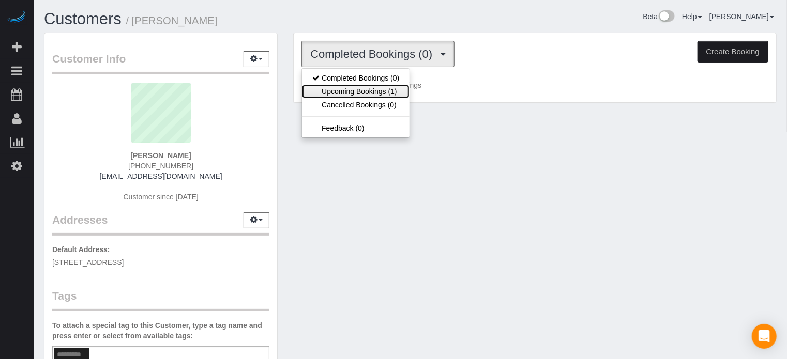
click at [353, 92] on link "Upcoming Bookings (1)" at bounding box center [356, 91] width 108 height 13
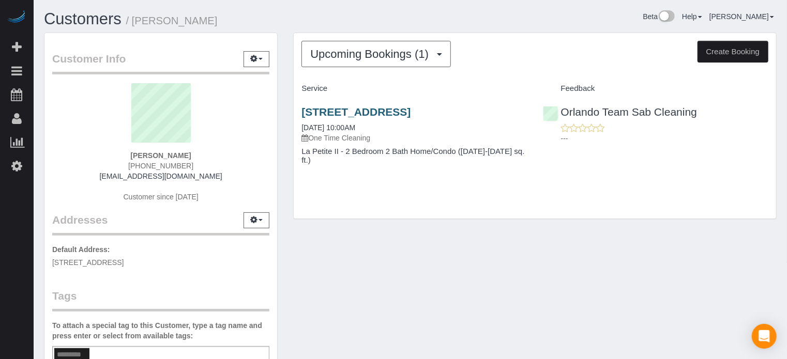
drag, startPoint x: 298, startPoint y: 113, endPoint x: 378, endPoint y: 110, distance: 80.7
click at [378, 110] on div "4901 Helios Cir, Apt/Suite Apt 306, Kissimmee, Fl 34746, Kissimmee, FL 34746 09…" at bounding box center [414, 141] width 241 height 88
copy link "4901 Helios Cir"
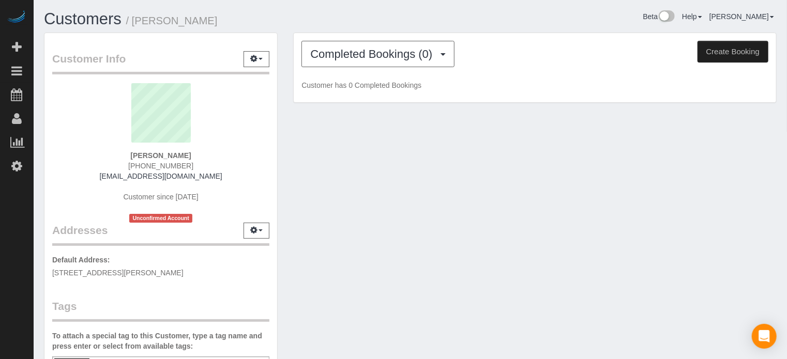
click at [170, 156] on strong "[PERSON_NAME]" at bounding box center [160, 155] width 60 height 8
copy div "[PERSON_NAME]"
click at [353, 53] on span "Completed Bookings (0)" at bounding box center [373, 54] width 127 height 13
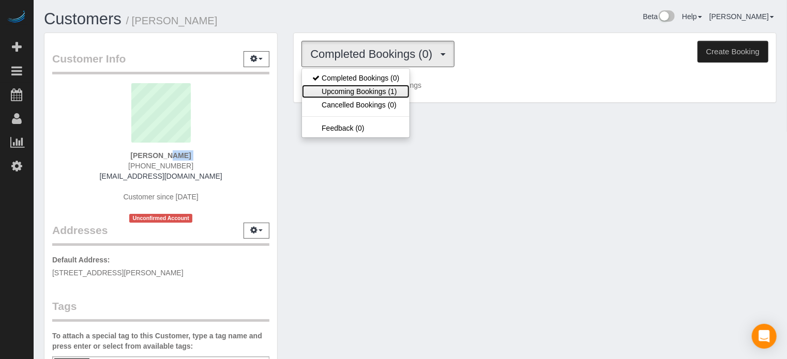
click at [358, 91] on link "Upcoming Bookings (1)" at bounding box center [356, 91] width 108 height 13
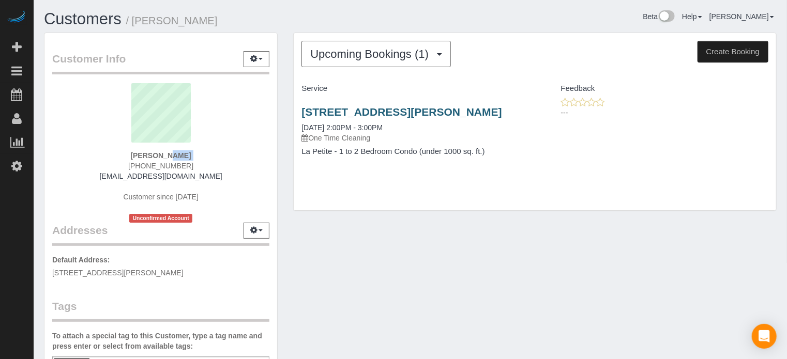
drag, startPoint x: 294, startPoint y: 108, endPoint x: 385, endPoint y: 111, distance: 91.0
click at [385, 111] on div "343 Maddock St, Apt/Suite, West Palm Beach, Fl 33405, West Palm Beach, FL 33405…" at bounding box center [414, 137] width 241 height 80
click at [283, 117] on div "Customer Info Edit Contact Info Send Message Email Preferences Special Sales Ta…" at bounding box center [160, 286] width 249 height 507
drag, startPoint x: 295, startPoint y: 106, endPoint x: 385, endPoint y: 108, distance: 89.4
click at [385, 108] on div "343 Maddock St, Apt/Suite, West Palm Beach, Fl 33405, West Palm Beach, FL 33405…" at bounding box center [414, 137] width 241 height 80
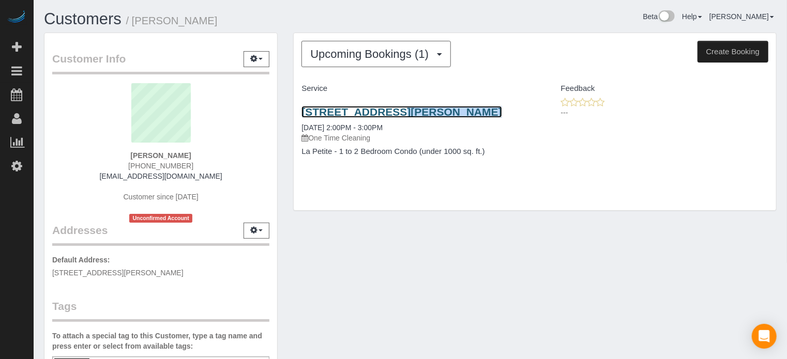
click at [390, 118] on link "343 Maddock St, Apt/Suite, West Palm Beach, Fl 33405, West Palm Beach, FL 33405" at bounding box center [401, 112] width 200 height 12
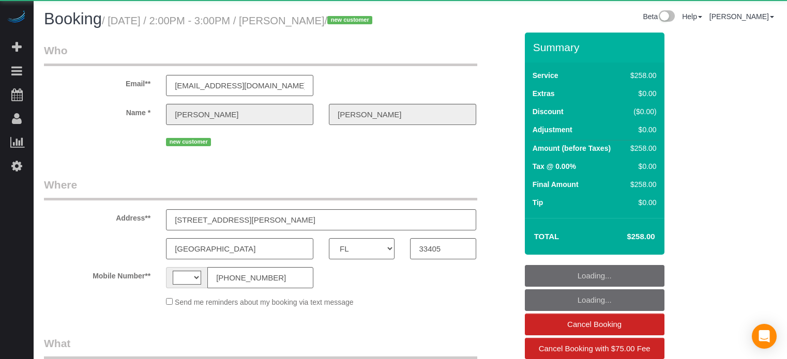
select select "FL"
select select "string:US"
select select "object:581"
select select "spot1"
select select "number:9"
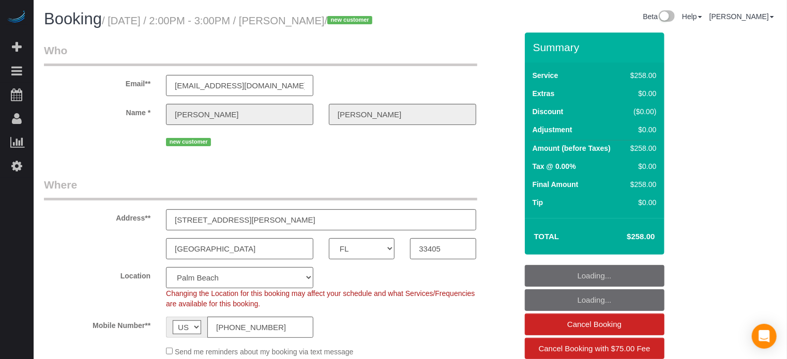
select select "object:806"
select select "5"
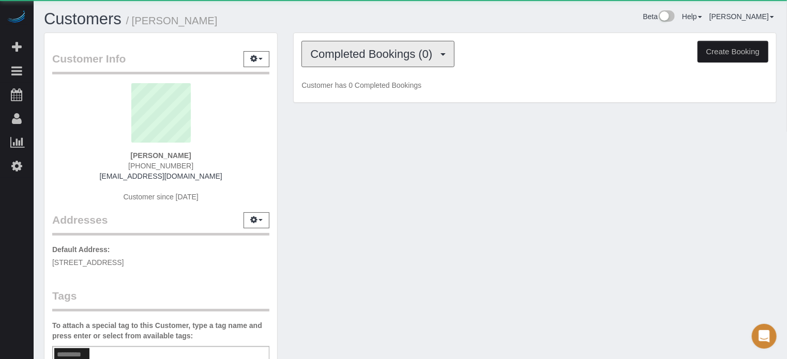
click at [405, 64] on button "Completed Bookings (0)" at bounding box center [377, 54] width 153 height 26
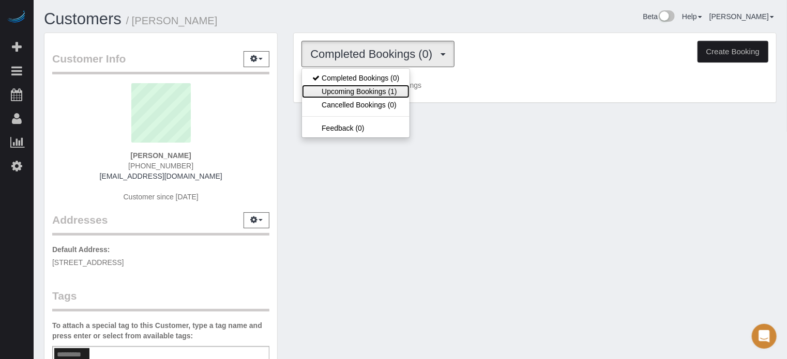
click at [399, 88] on link "Upcoming Bookings (1)" at bounding box center [356, 91] width 108 height 13
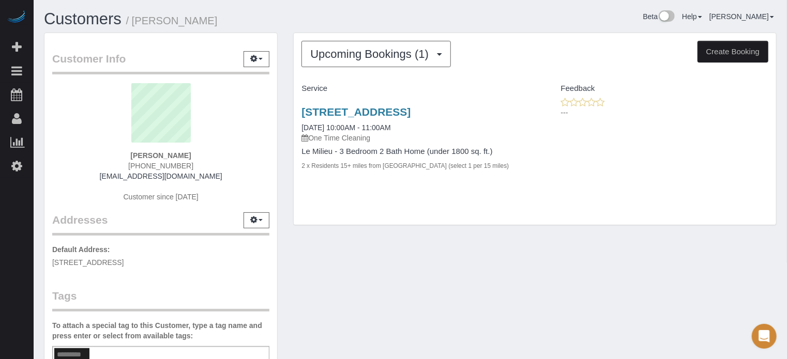
click at [161, 155] on strong "[PERSON_NAME]" at bounding box center [160, 155] width 60 height 8
click at [161, 155] on strong "Sara Ramon" at bounding box center [160, 155] width 60 height 8
copy div "Sara Ramon"
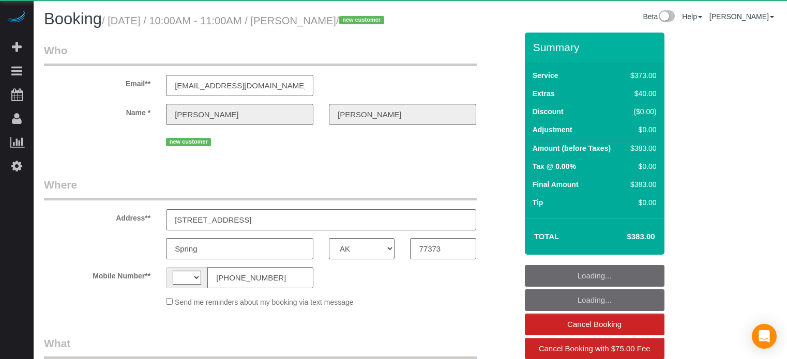
select select "[GEOGRAPHIC_DATA]"
select select "string:[GEOGRAPHIC_DATA]"
select select "object:595"
select select "string:fspay-fa23f34e-775f-4677-affb-b9861a8389da"
select select "number:9"
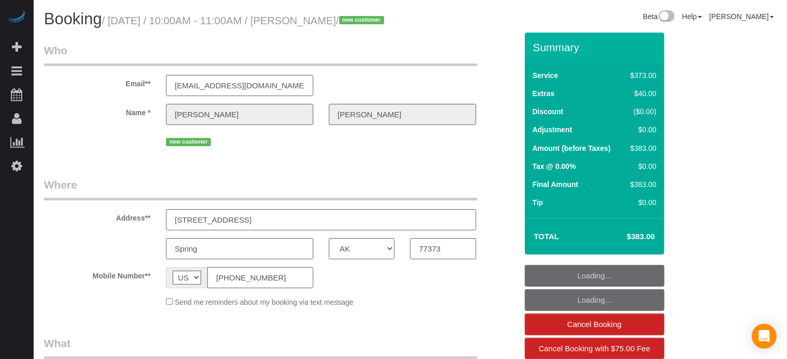
select select "object:795"
select select "6"
select select "spot25"
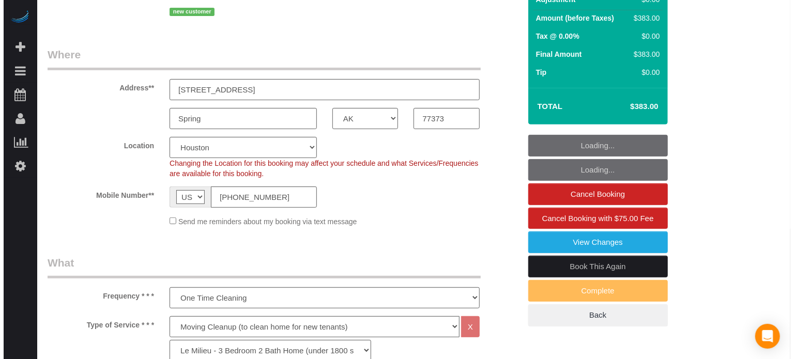
scroll to position [155, 0]
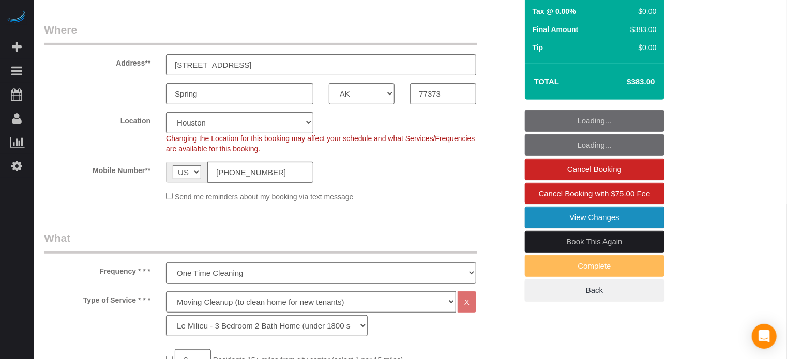
click at [550, 228] on link "View Changes" at bounding box center [595, 218] width 140 height 22
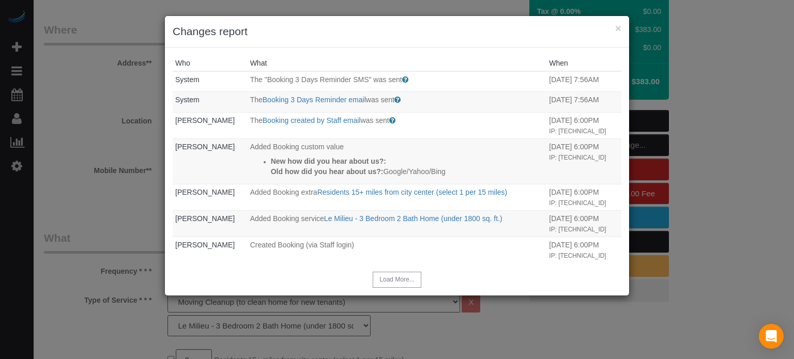
scroll to position [0, 0]
click at [617, 28] on button "×" at bounding box center [618, 28] width 6 height 11
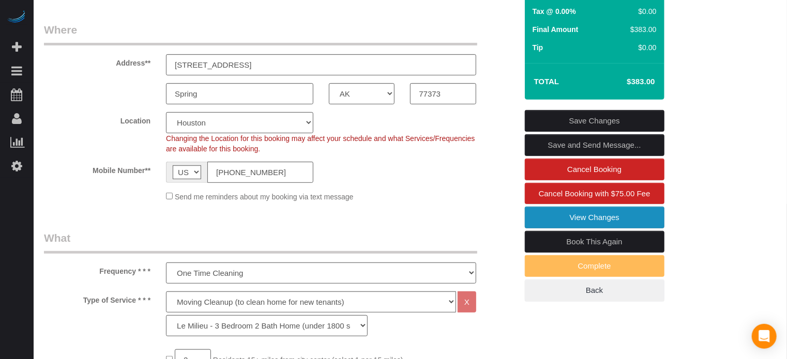
click at [541, 228] on link "View Changes" at bounding box center [595, 218] width 140 height 22
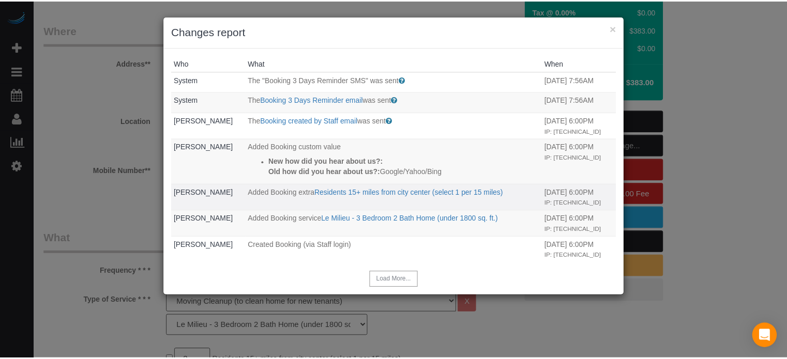
scroll to position [14, 0]
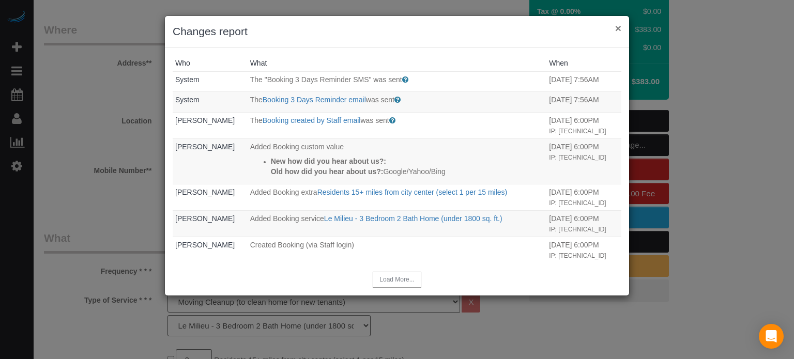
click at [615, 28] on button "×" at bounding box center [618, 28] width 6 height 11
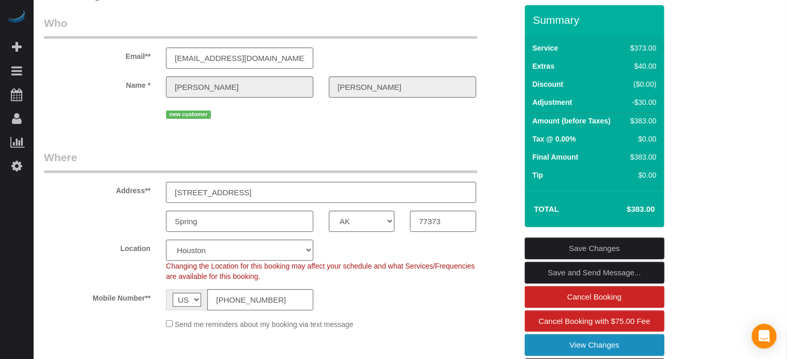
scroll to position [52, 0]
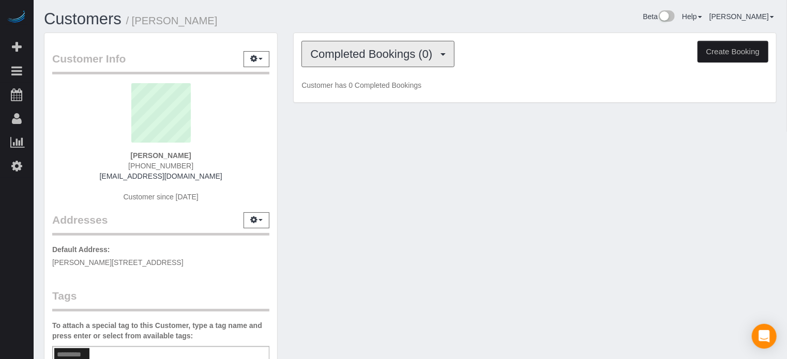
click at [372, 49] on span "Completed Bookings (0)" at bounding box center [373, 54] width 127 height 13
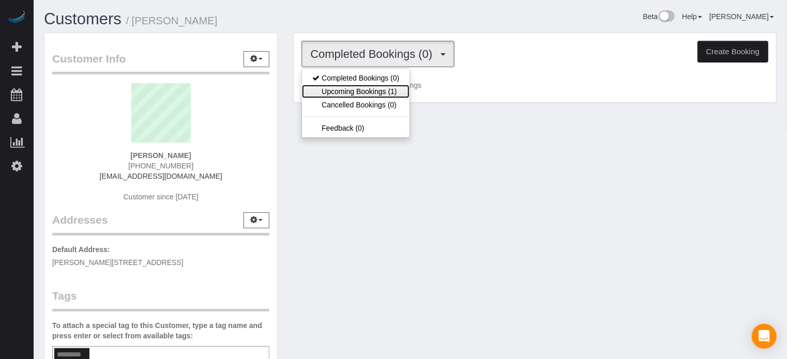
click at [383, 87] on link "Upcoming Bookings (1)" at bounding box center [356, 91] width 108 height 13
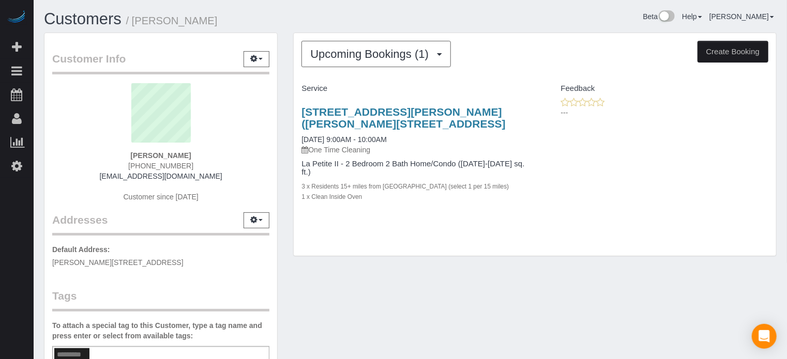
click at [179, 154] on strong "Joseph Vargo" at bounding box center [160, 155] width 60 height 8
copy div "Joseph Vargo"
drag, startPoint x: 294, startPoint y: 114, endPoint x: 425, endPoint y: 129, distance: 132.2
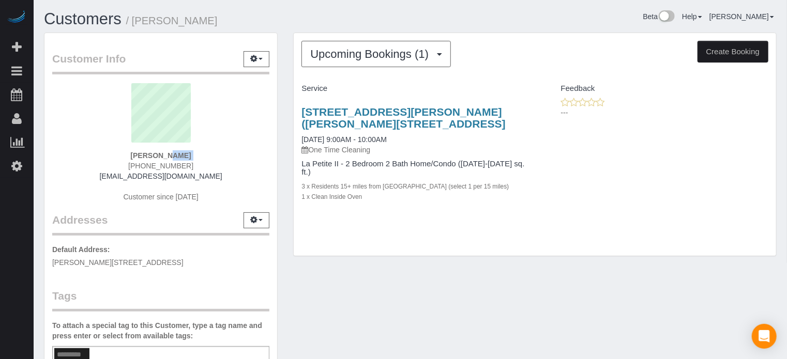
click at [425, 129] on div "2092 Culbreath Rd. (Mallard Ln 79), Brooksville, FL 34602 09/12/2025 9:00AM - 1…" at bounding box center [414, 159] width 241 height 125
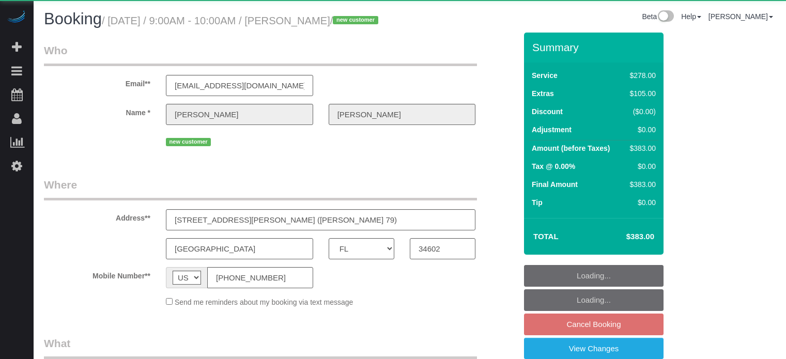
select select "FL"
select select "object:840"
select select "5"
select select "number:9"
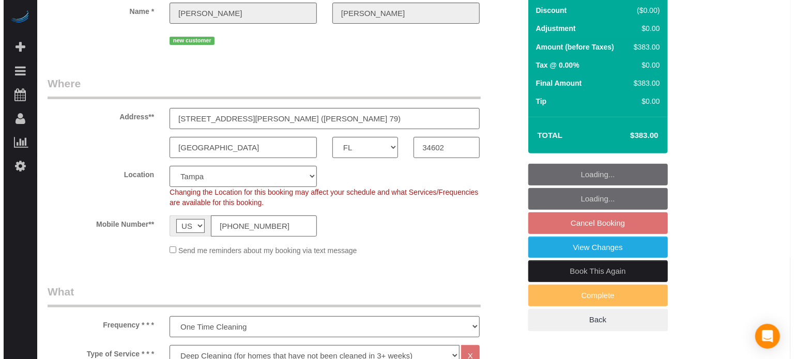
scroll to position [103, 0]
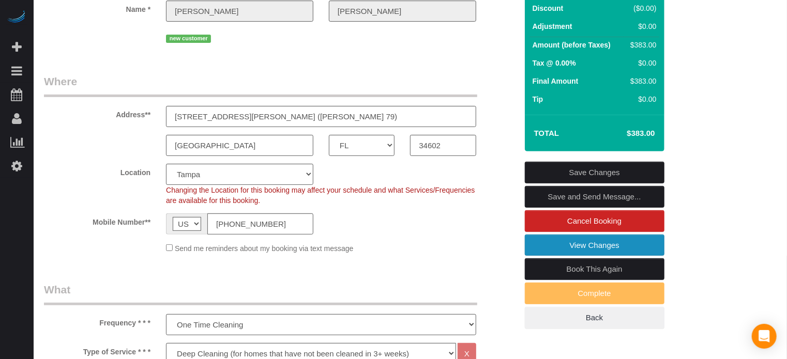
click at [534, 256] on link "View Changes" at bounding box center [595, 246] width 140 height 22
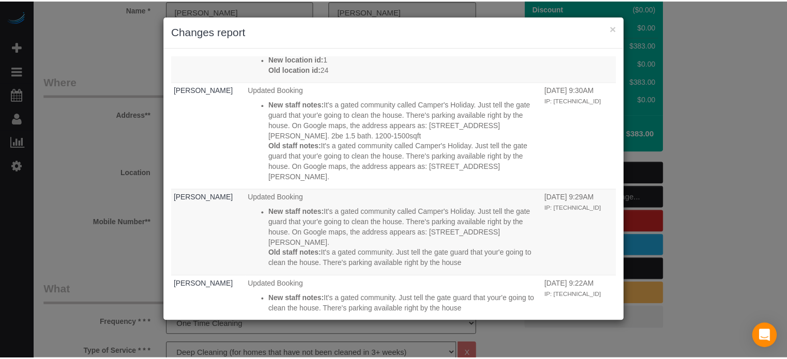
scroll to position [0, 0]
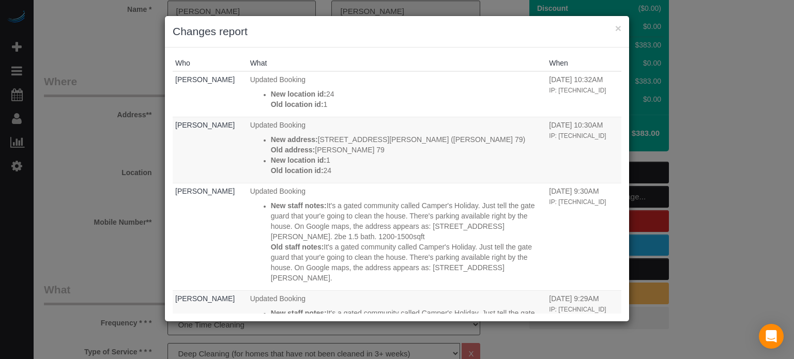
click at [614, 30] on h3 "Changes report" at bounding box center [397, 32] width 449 height 16
click at [615, 28] on button "×" at bounding box center [618, 28] width 6 height 11
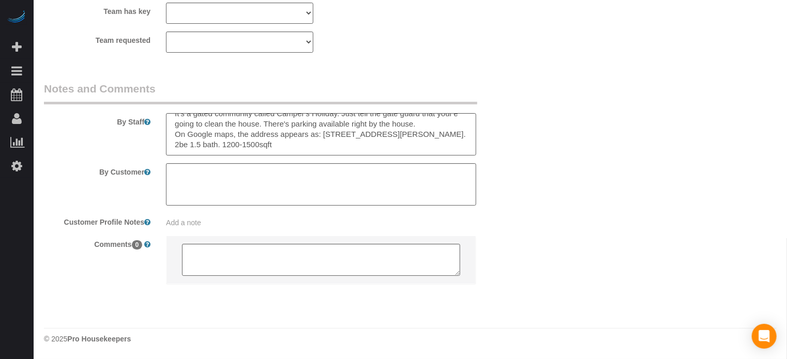
scroll to position [21, 0]
drag, startPoint x: 323, startPoint y: 135, endPoint x: 347, endPoint y: 141, distance: 25.6
click at [347, 141] on textarea at bounding box center [321, 134] width 310 height 42
